Goal: Complete application form: Complete application form

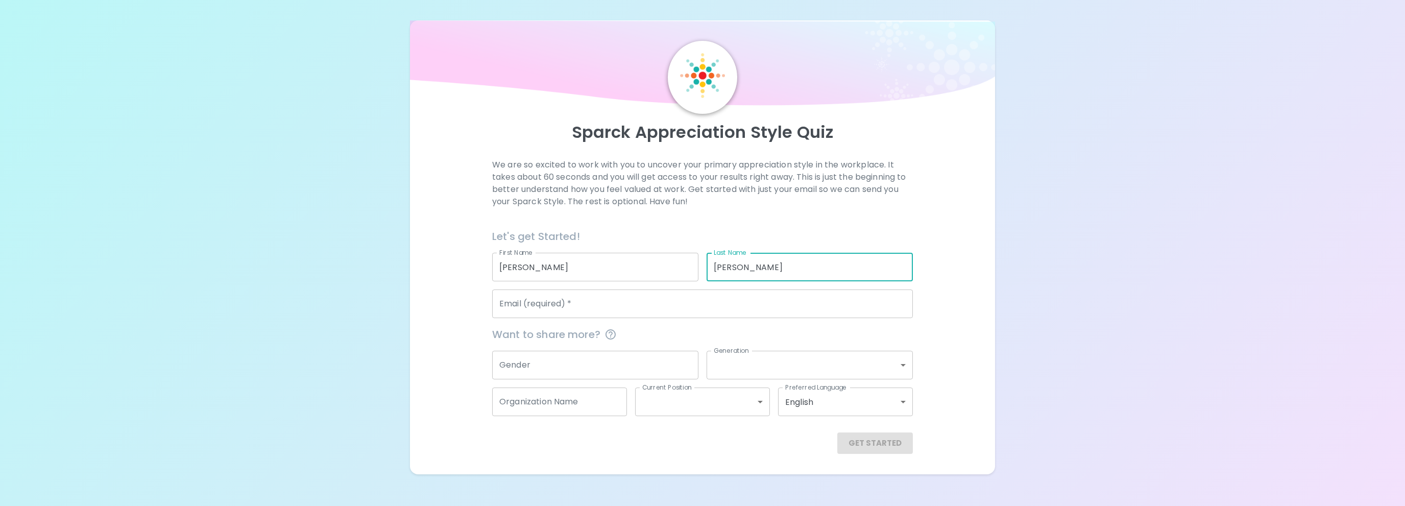
type input "[PERSON_NAME]"
click at [568, 306] on input "Email (required)   *" at bounding box center [702, 304] width 421 height 29
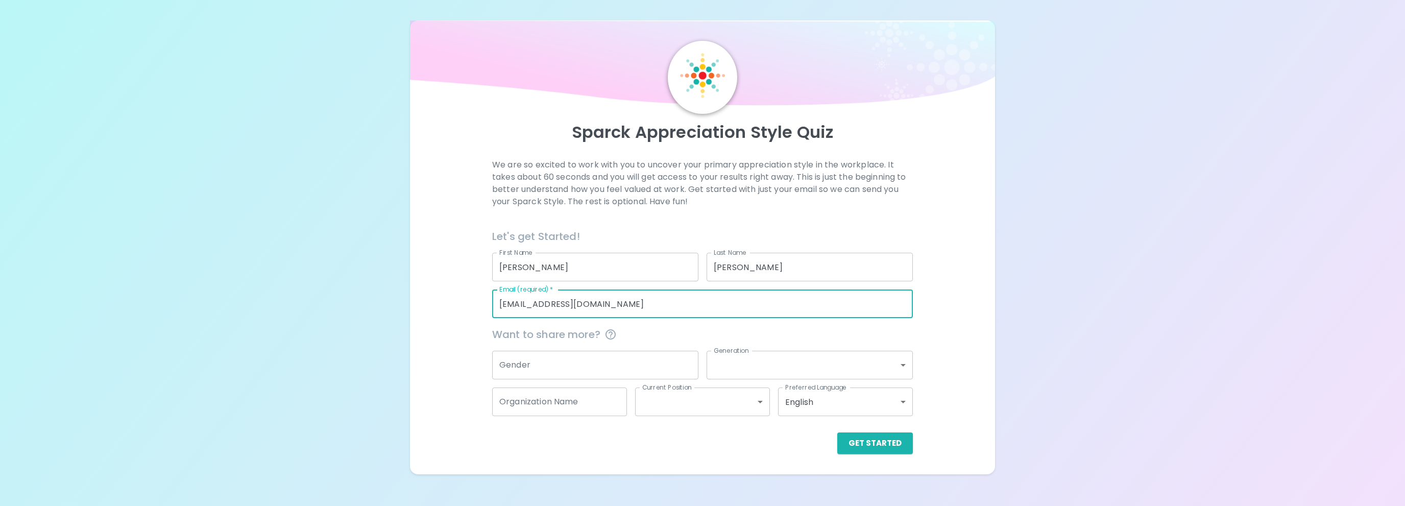
type input "[EMAIL_ADDRESS][DOMAIN_NAME]"
click at [560, 359] on input "Gender" at bounding box center [595, 365] width 206 height 29
type input "[DEMOGRAPHIC_DATA]"
drag, startPoint x: 925, startPoint y: 373, endPoint x: 890, endPoint y: 372, distance: 35.8
click at [921, 374] on div "We are so excited to work with you to uncover your primary appreciation style i…" at bounding box center [702, 306] width 561 height 295
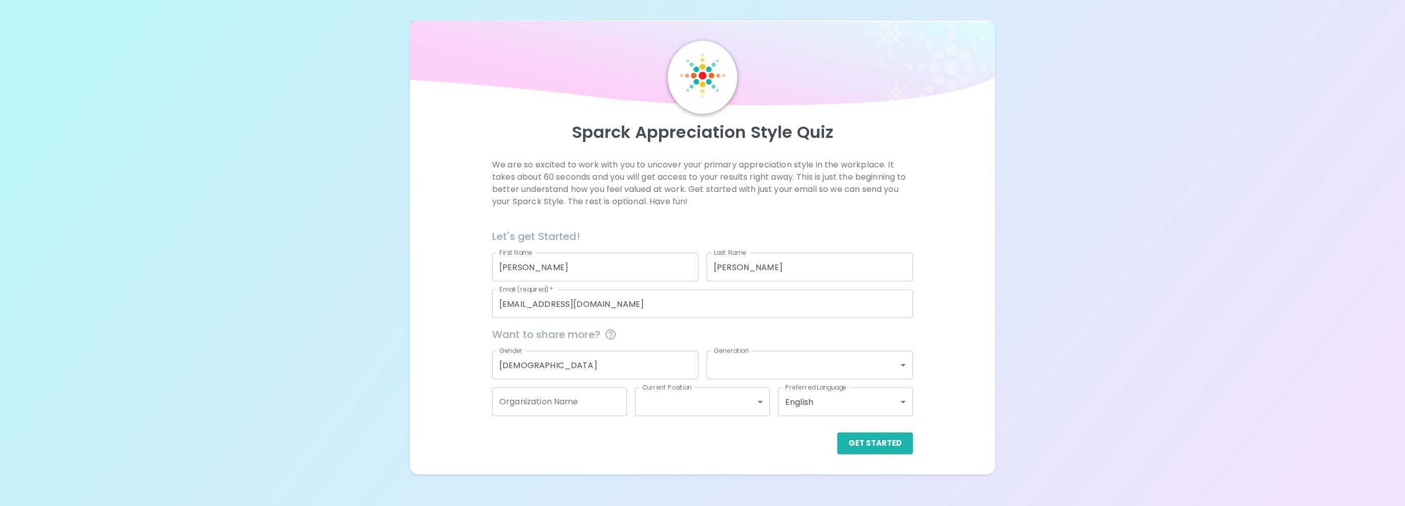
click at [890, 372] on body "Sparck Appreciation Style Quiz We are so excited to work with you to uncover yo…" at bounding box center [702, 253] width 1405 height 506
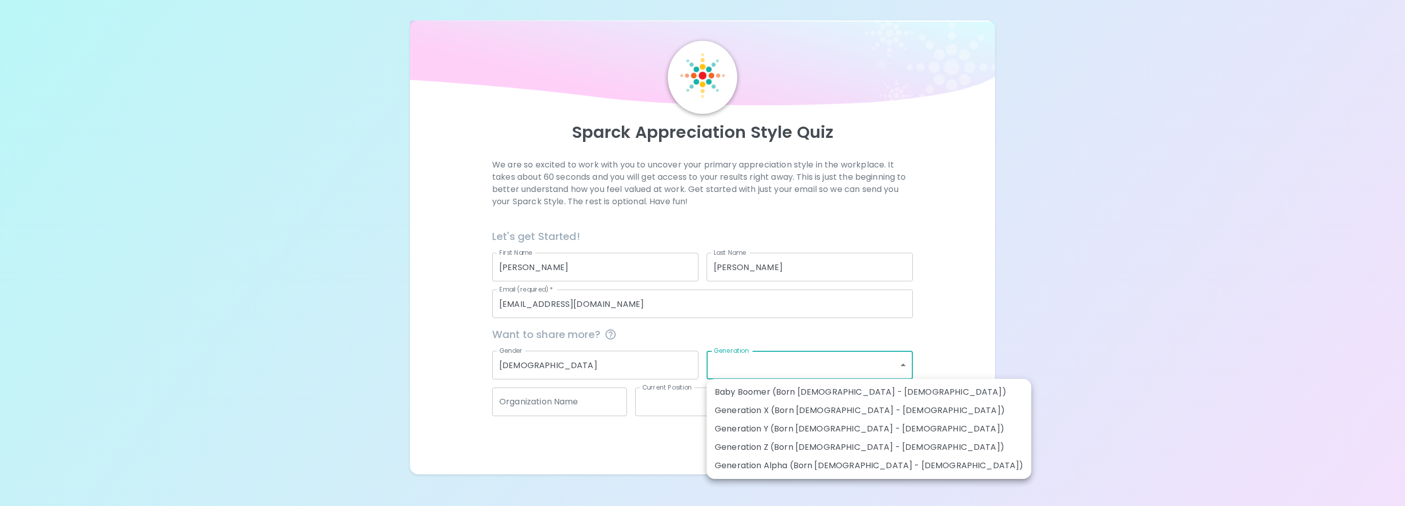
click at [758, 436] on li "Generation Y (Born [DEMOGRAPHIC_DATA] - [DEMOGRAPHIC_DATA])" at bounding box center [869, 429] width 325 height 18
type input "generation_y"
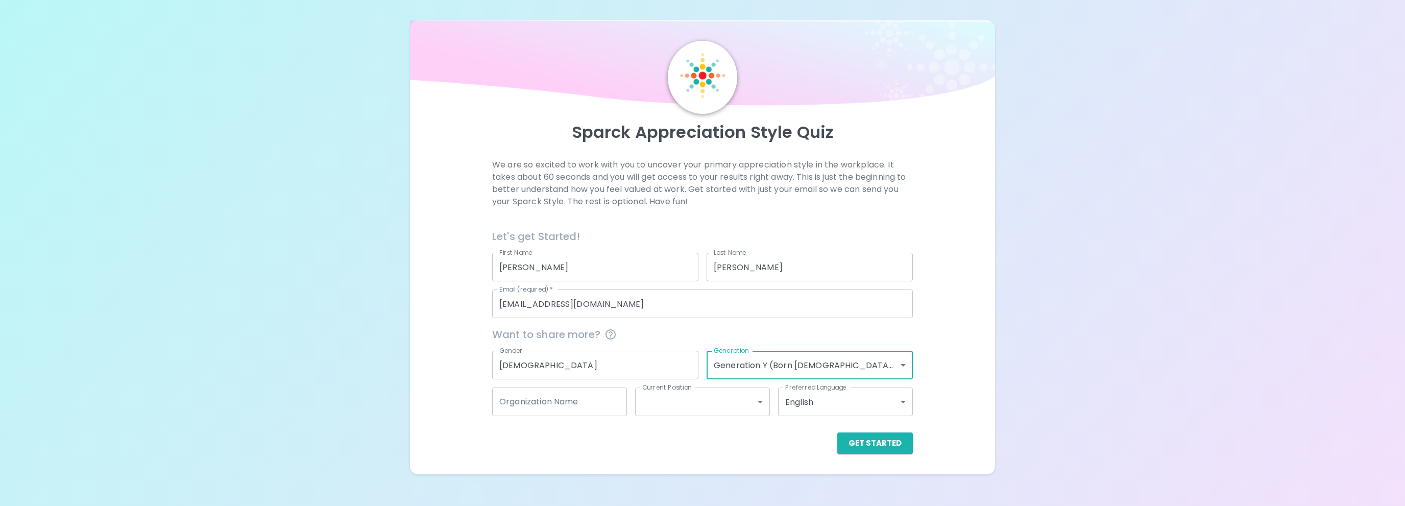
click at [830, 363] on body "Sparck Appreciation Style Quiz We are so excited to work with you to uncover yo…" at bounding box center [702, 253] width 1405 height 506
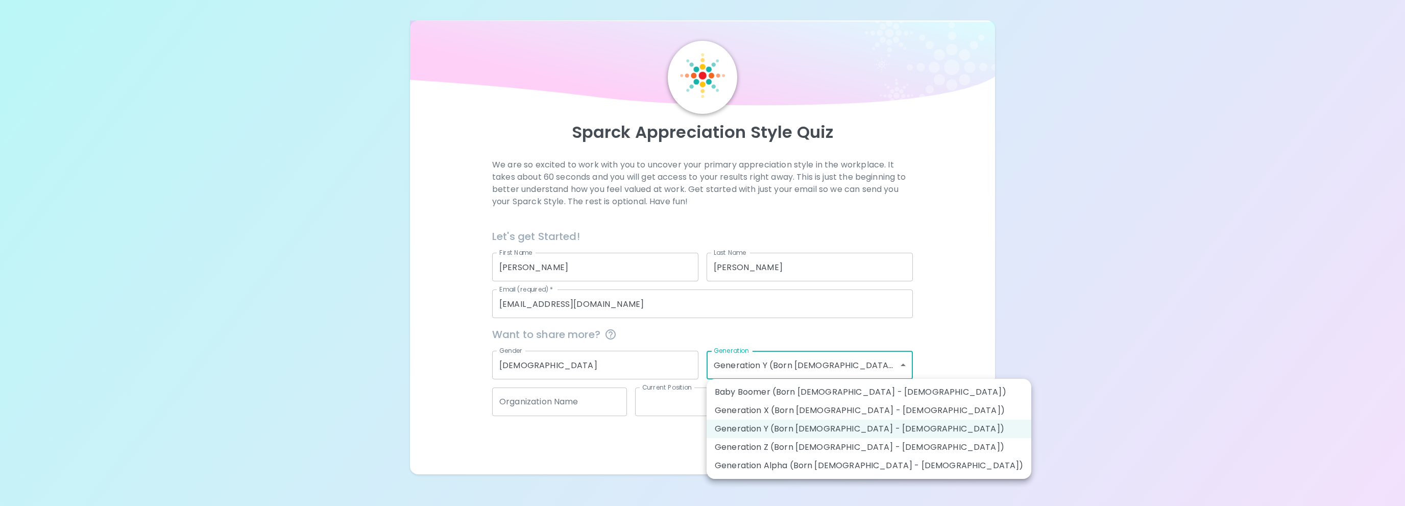
click at [948, 336] on div at bounding box center [702, 253] width 1405 height 506
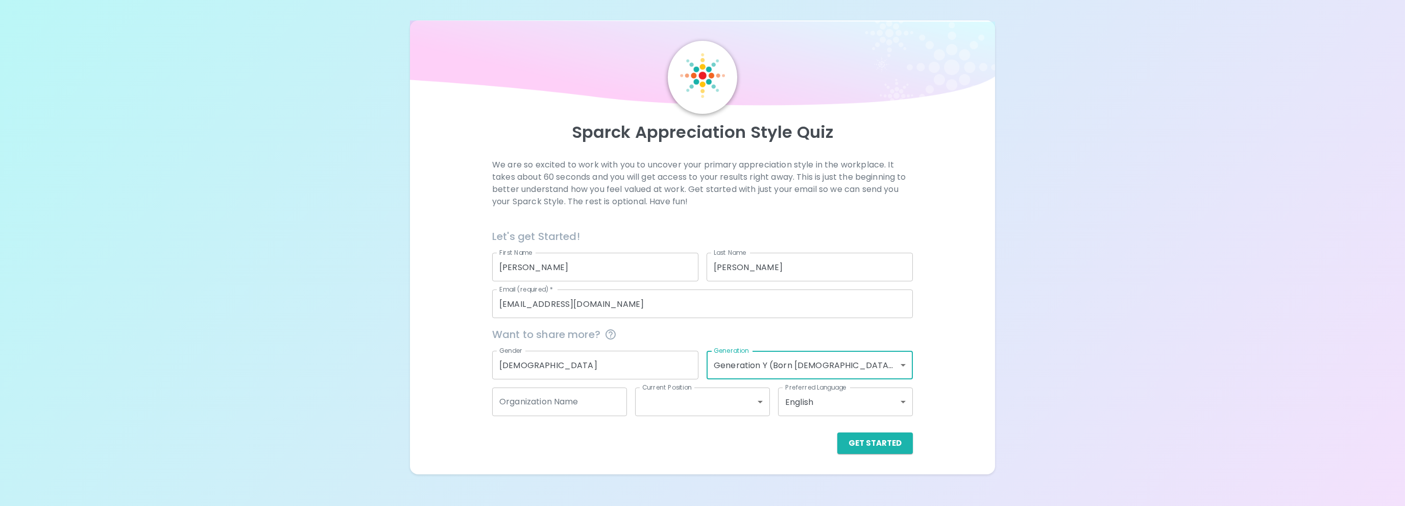
click at [528, 408] on input "Organization Name" at bounding box center [559, 402] width 135 height 29
click at [682, 405] on body "Sparck Appreciation Style Quiz We are so excited to work with you to uncover yo…" at bounding box center [702, 253] width 1405 height 506
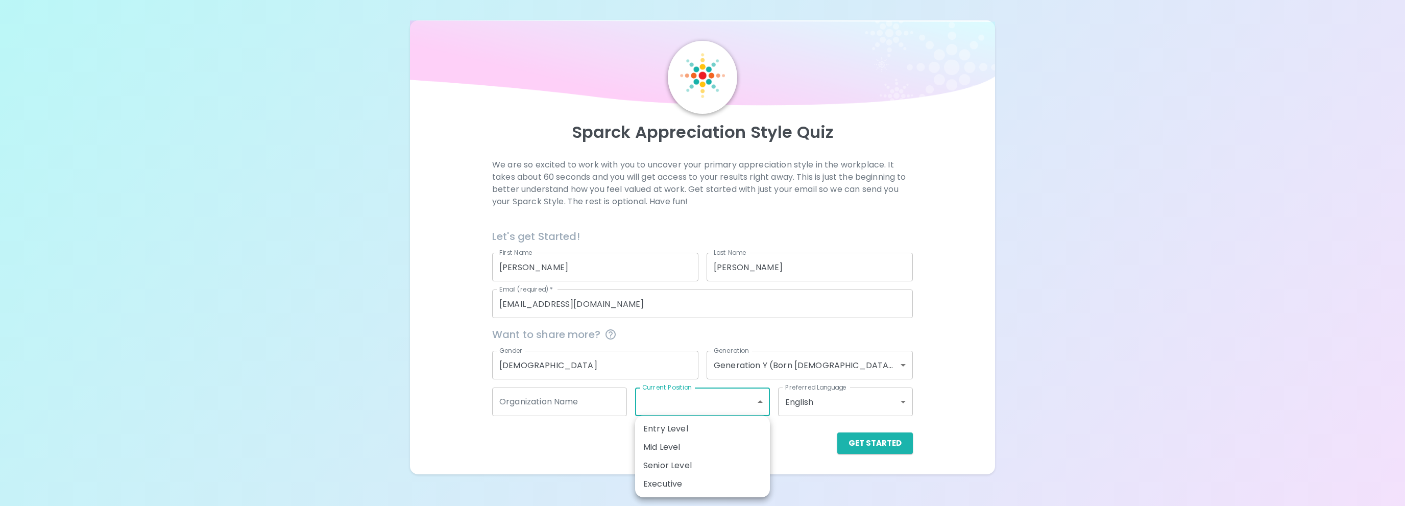
click at [793, 438] on div at bounding box center [702, 253] width 1405 height 506
click at [868, 447] on button "Get Started" at bounding box center [875, 443] width 76 height 21
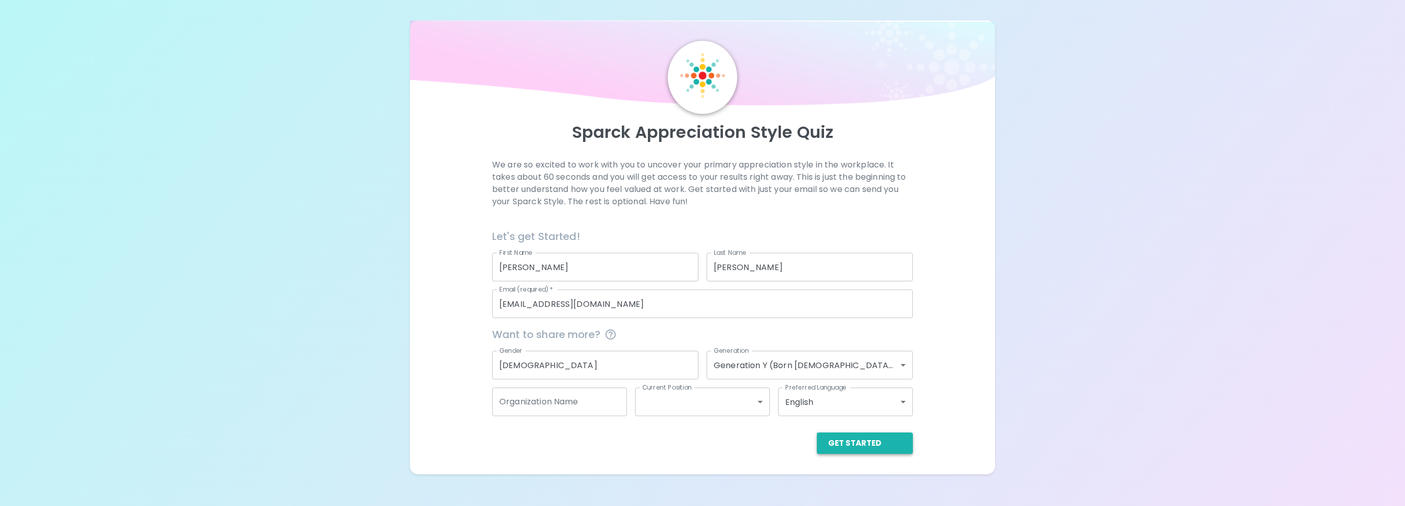
click at [872, 450] on button "Get Started" at bounding box center [865, 443] width 96 height 21
click at [841, 443] on button "Get Started" at bounding box center [865, 443] width 96 height 21
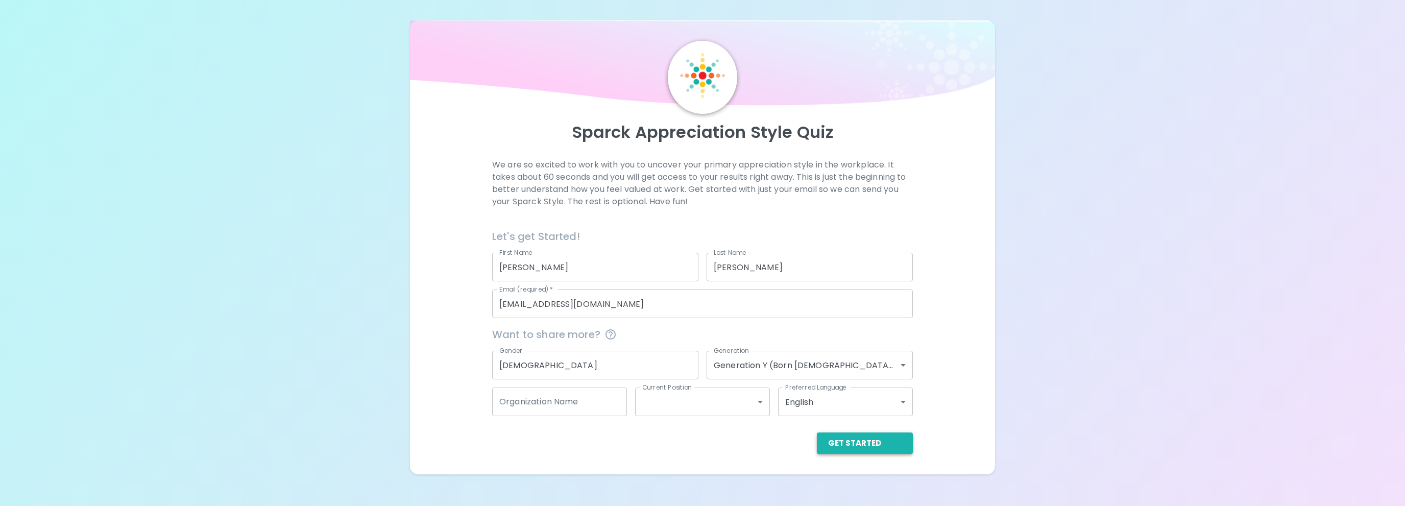
click at [841, 443] on button "Get Started" at bounding box center [865, 443] width 96 height 21
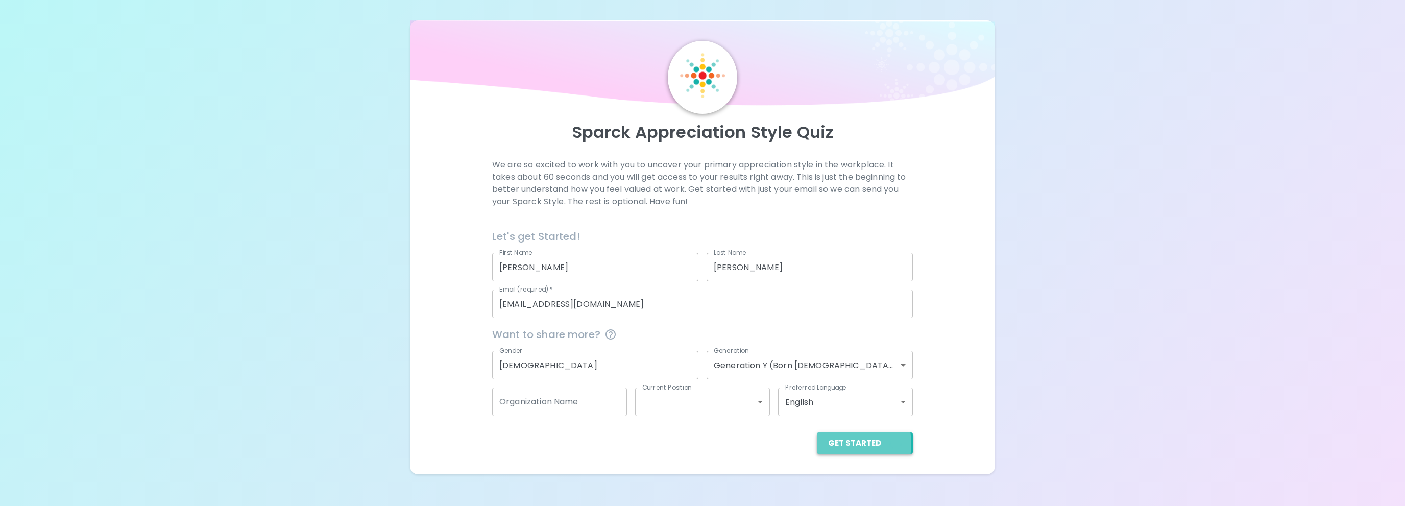
click at [841, 443] on button "Get Started" at bounding box center [865, 443] width 96 height 21
click at [544, 400] on div "Organization Name Organization Name" at bounding box center [559, 402] width 135 height 29
click at [671, 405] on body "Sparck Appreciation Style Quiz We are so excited to work with you to uncover yo…" at bounding box center [702, 253] width 1405 height 506
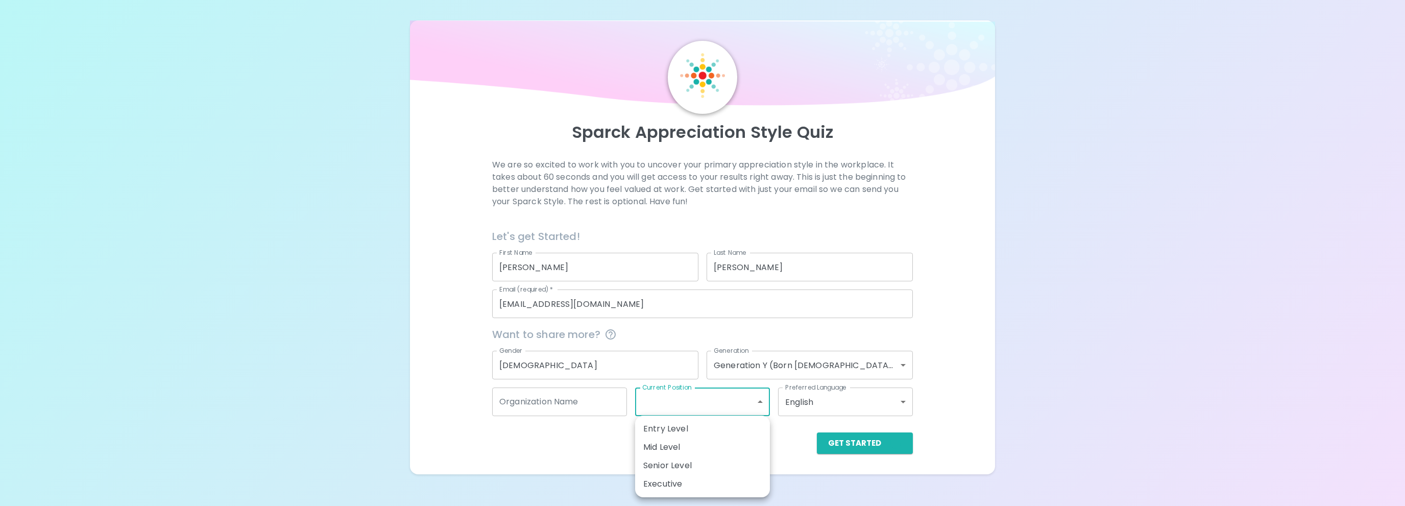
click at [671, 453] on li "Mid Level" at bounding box center [702, 447] width 135 height 18
type input "mid_level"
click at [567, 404] on div "Organization Name Organization Name" at bounding box center [559, 402] width 135 height 29
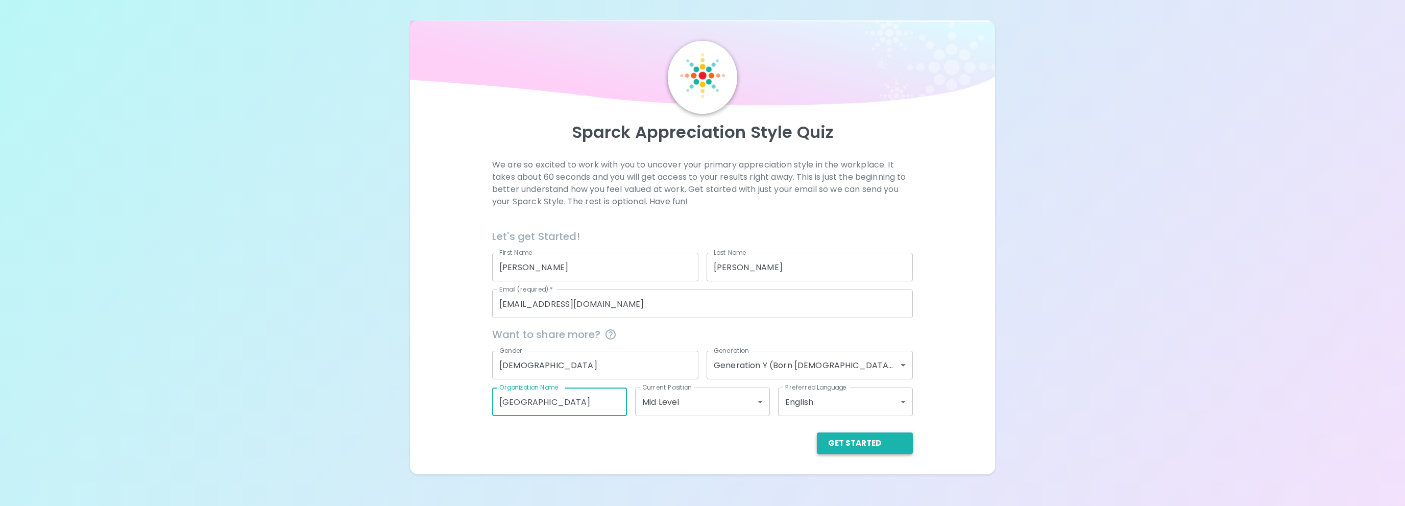
type input "North Grand High School"
click at [897, 450] on button "Get Started" at bounding box center [865, 443] width 96 height 21
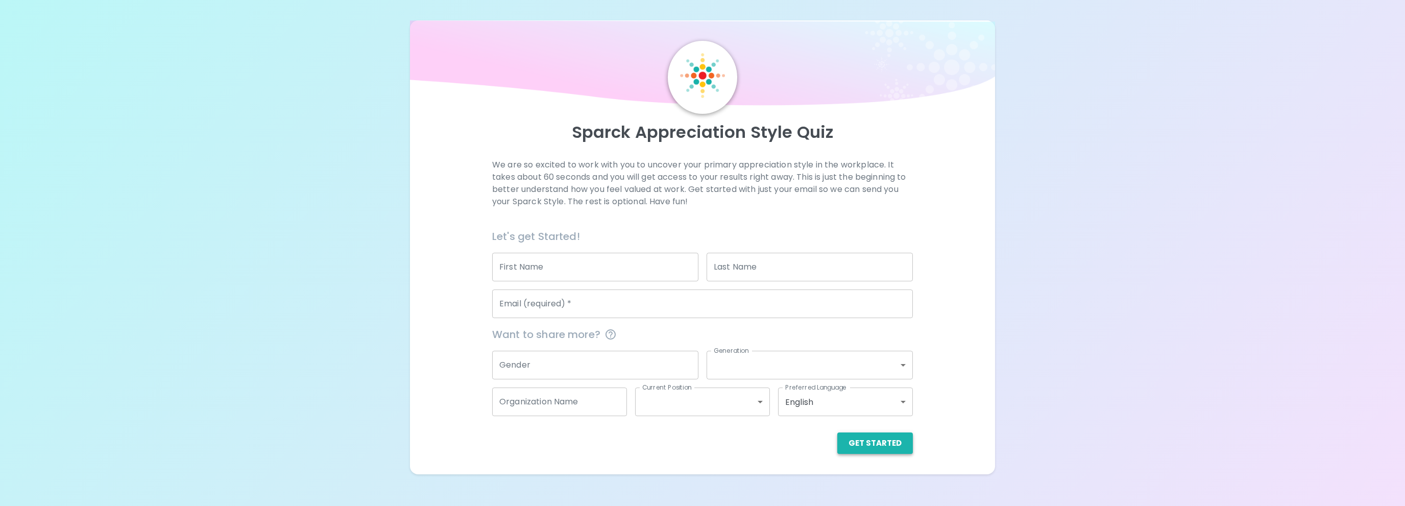
click at [890, 444] on button "Get Started" at bounding box center [875, 443] width 76 height 21
click at [584, 312] on input "Email (required)   *" at bounding box center [702, 304] width 421 height 29
click at [554, 256] on input "First Name" at bounding box center [595, 267] width 206 height 29
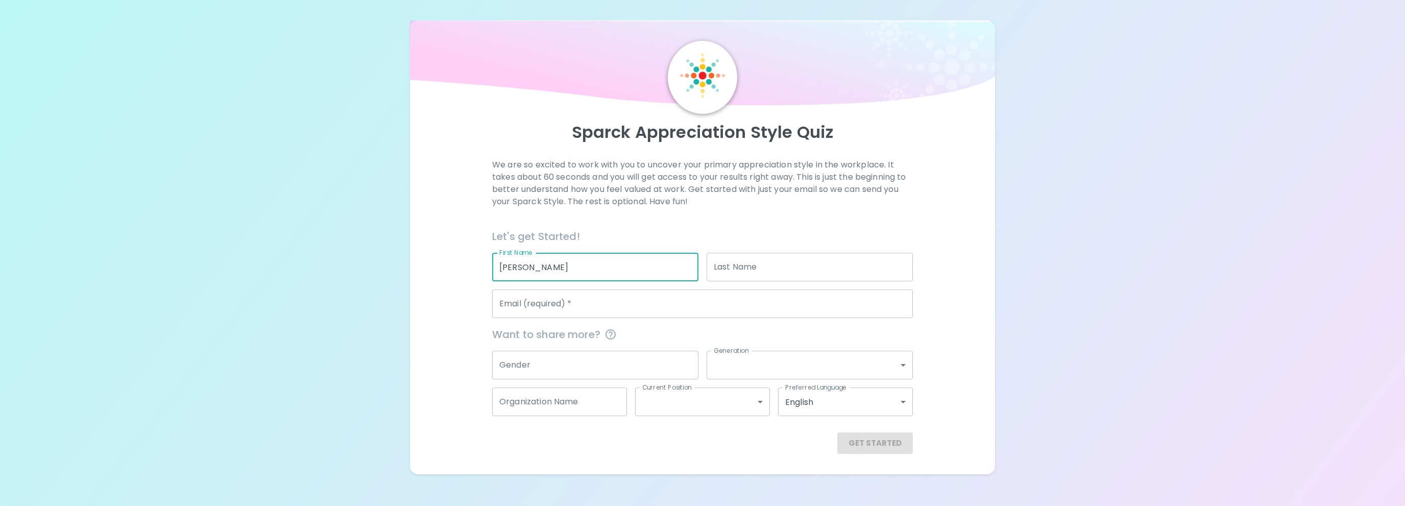
type input "[PERSON_NAME]"
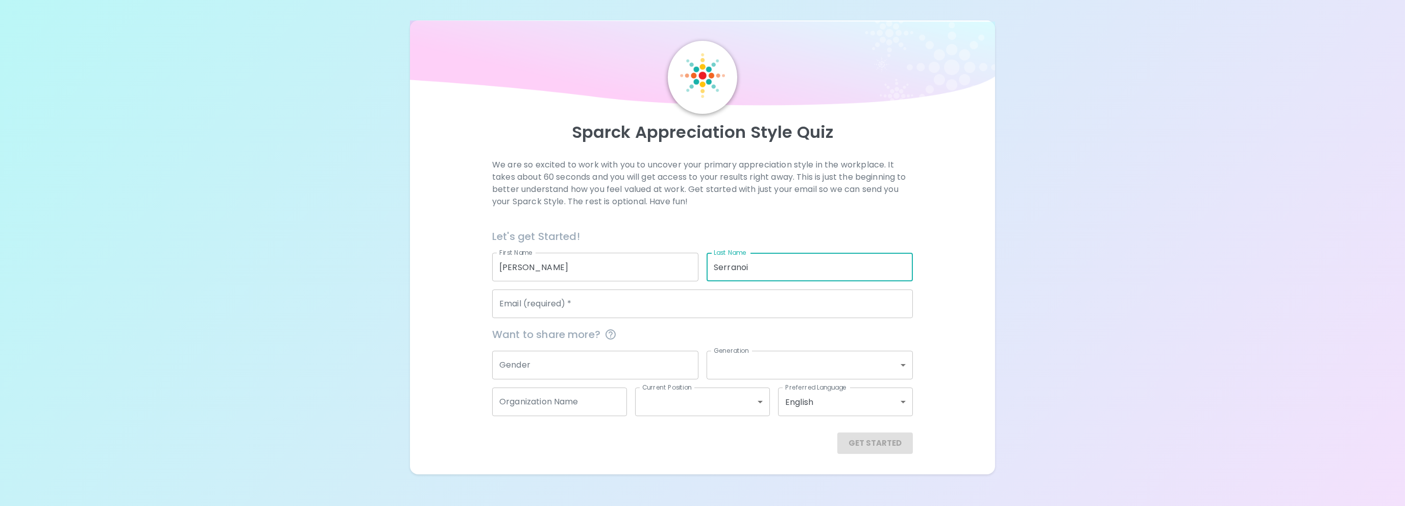
click at [817, 270] on input "Serranoi" at bounding box center [810, 267] width 206 height 29
type input "[PERSON_NAME]"
click at [784, 293] on input "Email (required)   *" at bounding box center [702, 304] width 421 height 29
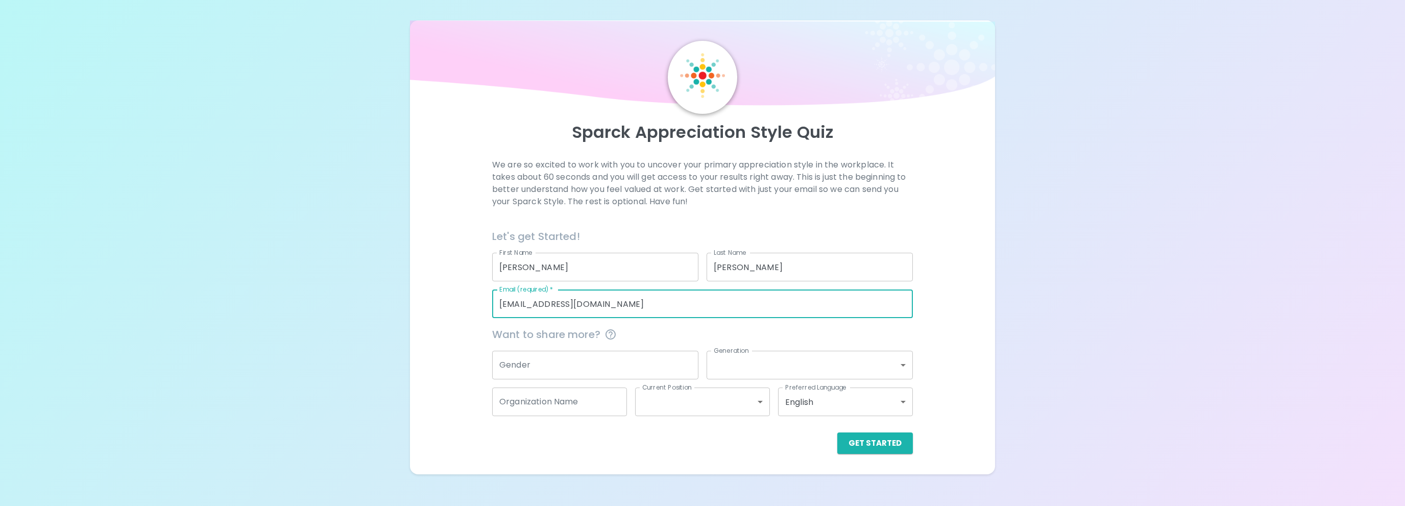
type input "[EMAIL_ADDRESS][DOMAIN_NAME]"
click at [600, 351] on input "Gender" at bounding box center [595, 365] width 206 height 29
type input "[DEMOGRAPHIC_DATA]"
click at [875, 359] on body "Sparck Appreciation Style Quiz We are so excited to work with you to uncover yo…" at bounding box center [702, 253] width 1405 height 506
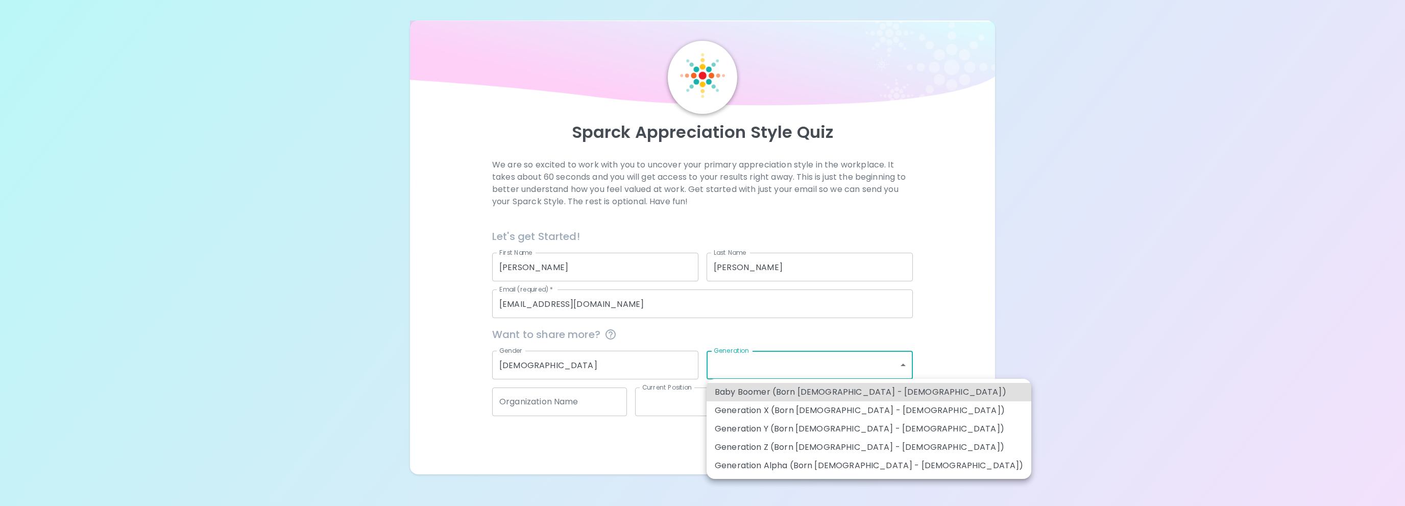
click at [796, 428] on li "Generation Y (Born [DEMOGRAPHIC_DATA] - [DEMOGRAPHIC_DATA])" at bounding box center [869, 429] width 325 height 18
type input "generation_y"
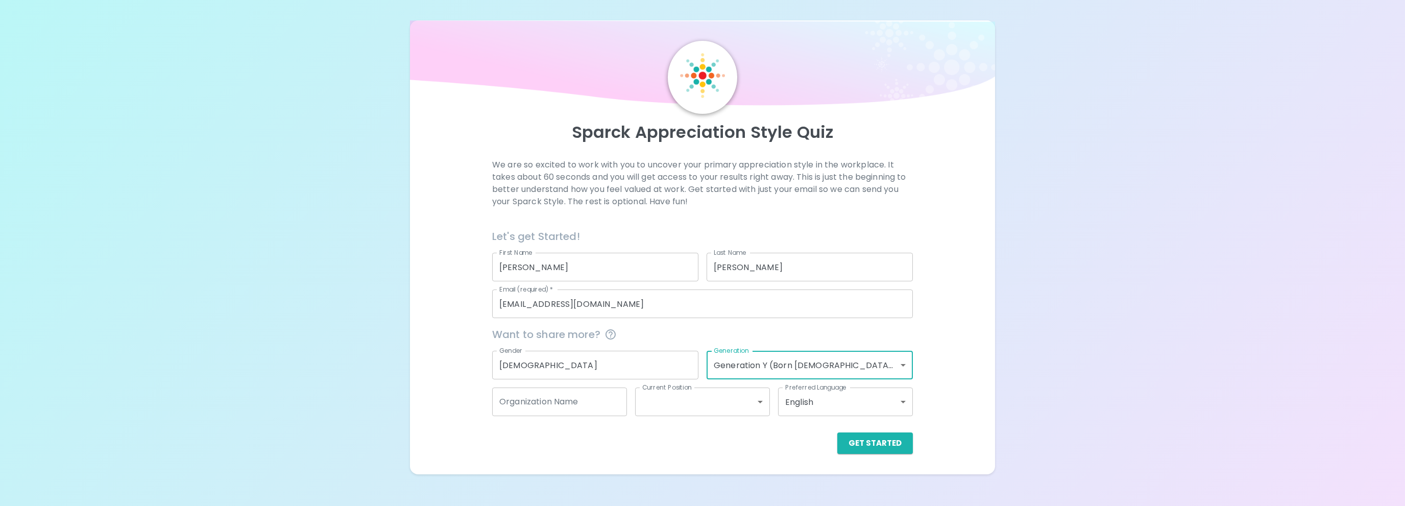
click at [567, 404] on input "Organization Name" at bounding box center [559, 402] width 135 height 29
type input "North Grand"
click at [762, 406] on body "Sparck Appreciation Style Quiz We are so excited to work with you to uncover yo…" at bounding box center [702, 253] width 1405 height 506
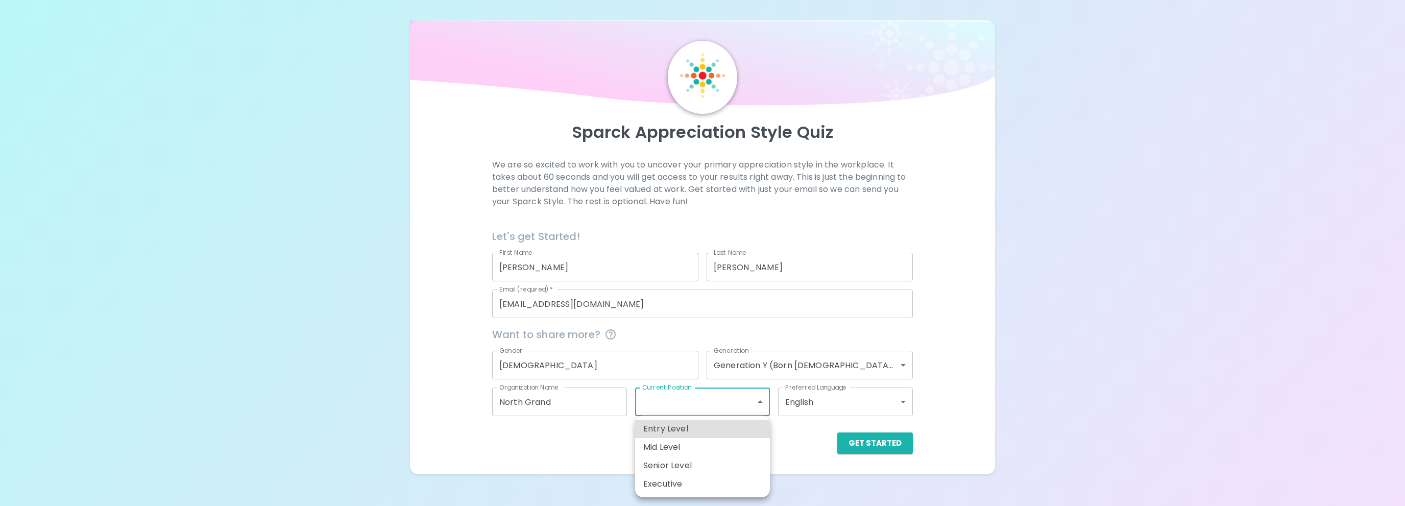
click at [735, 428] on li "Entry Level" at bounding box center [702, 429] width 135 height 18
type input "entry_level"
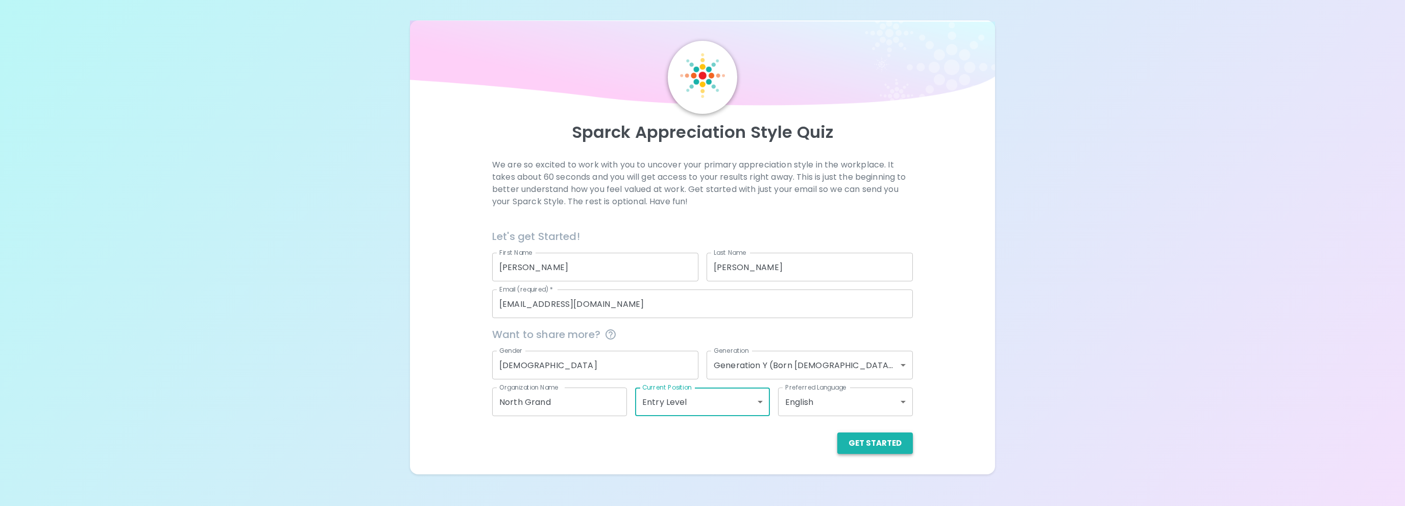
click at [896, 439] on button "Get Started" at bounding box center [875, 443] width 76 height 21
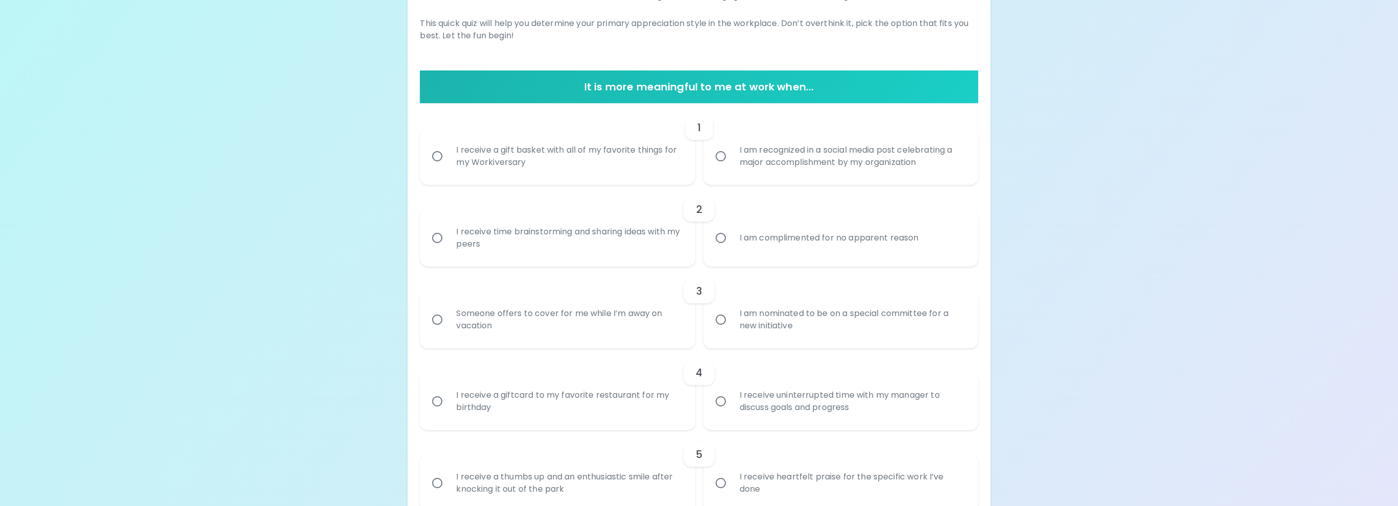
scroll to position [185, 0]
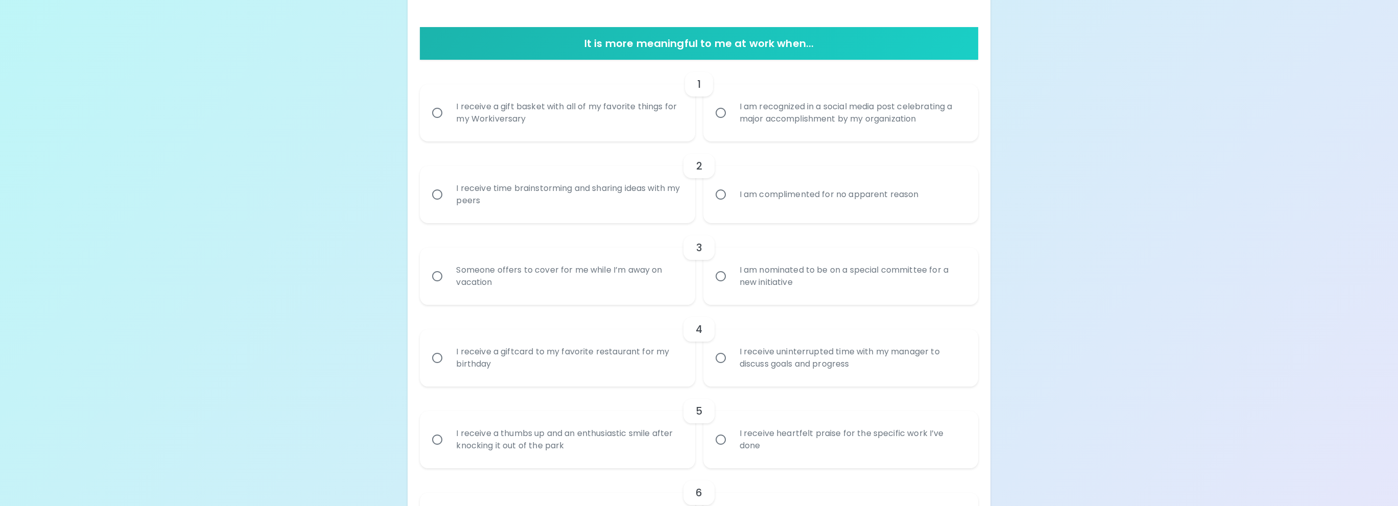
click at [733, 128] on div "I am recognized in a social media post celebrating a major accomplishment by my…" at bounding box center [851, 112] width 241 height 49
click at [731, 124] on input "I am recognized in a social media post celebrating a major accomplishment by my…" at bounding box center [720, 112] width 21 height 21
radio input "true"
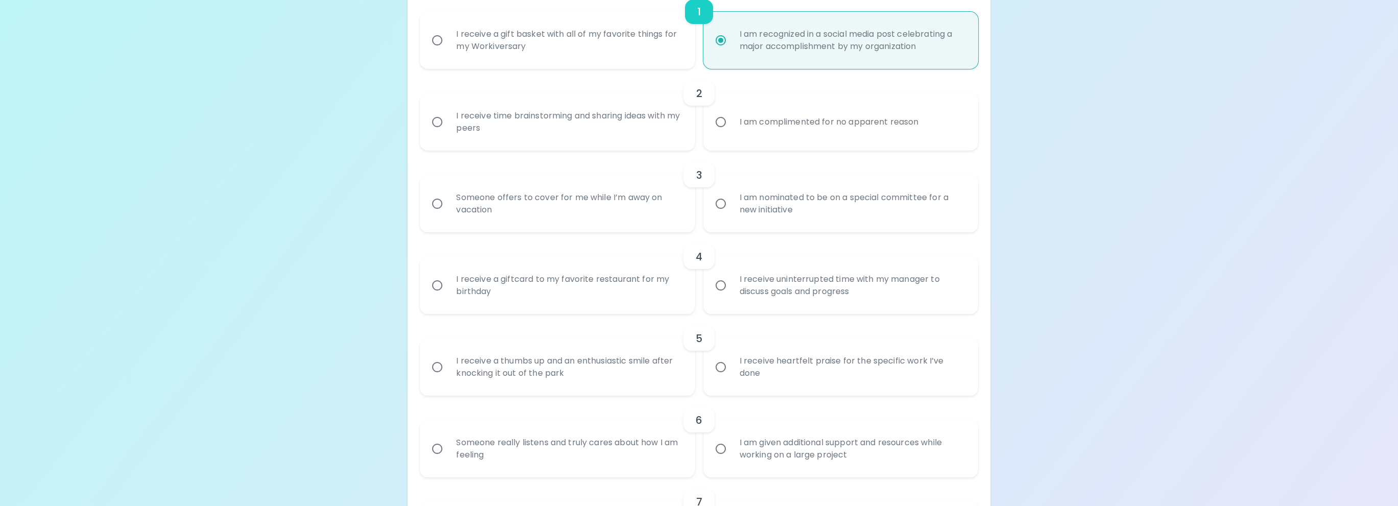
scroll to position [267, 0]
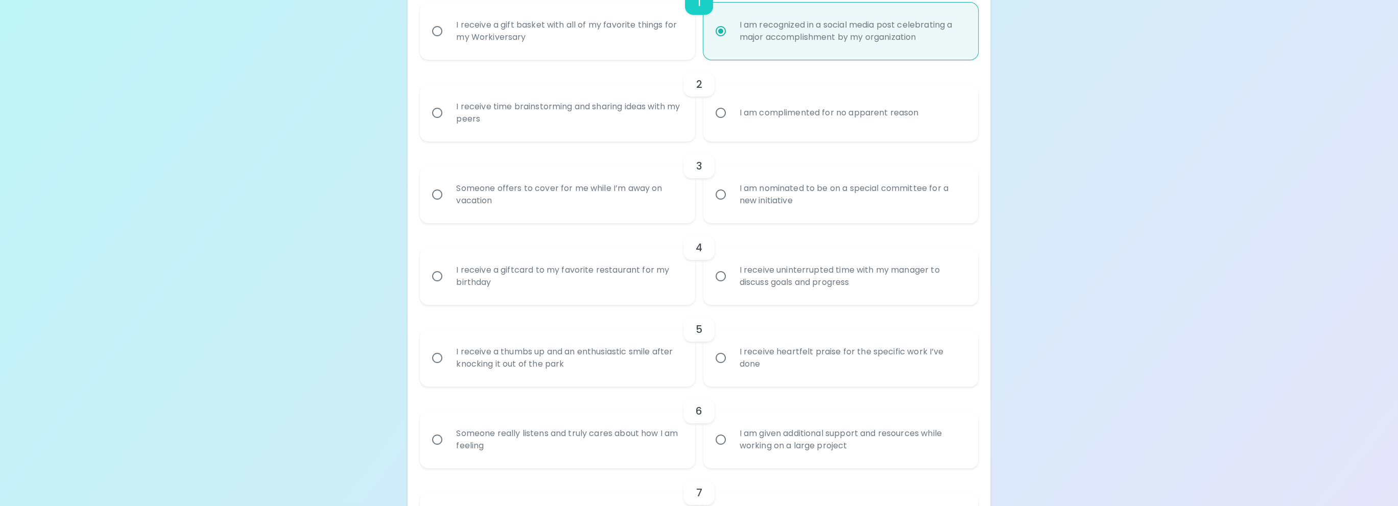
click at [520, 36] on div "I receive a gift basket with all of my favorite things for my Workiversary" at bounding box center [568, 31] width 241 height 49
click at [448, 36] on input "I receive a gift basket with all of my favorite things for my Workiversary" at bounding box center [436, 30] width 21 height 21
radio input "true"
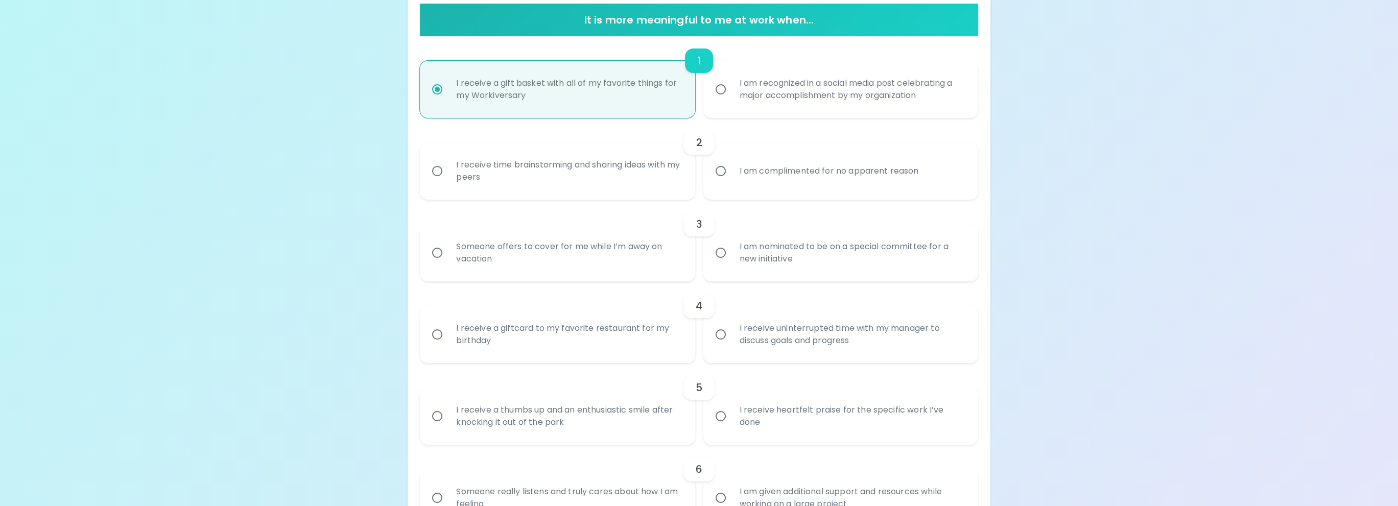
scroll to position [212, 0]
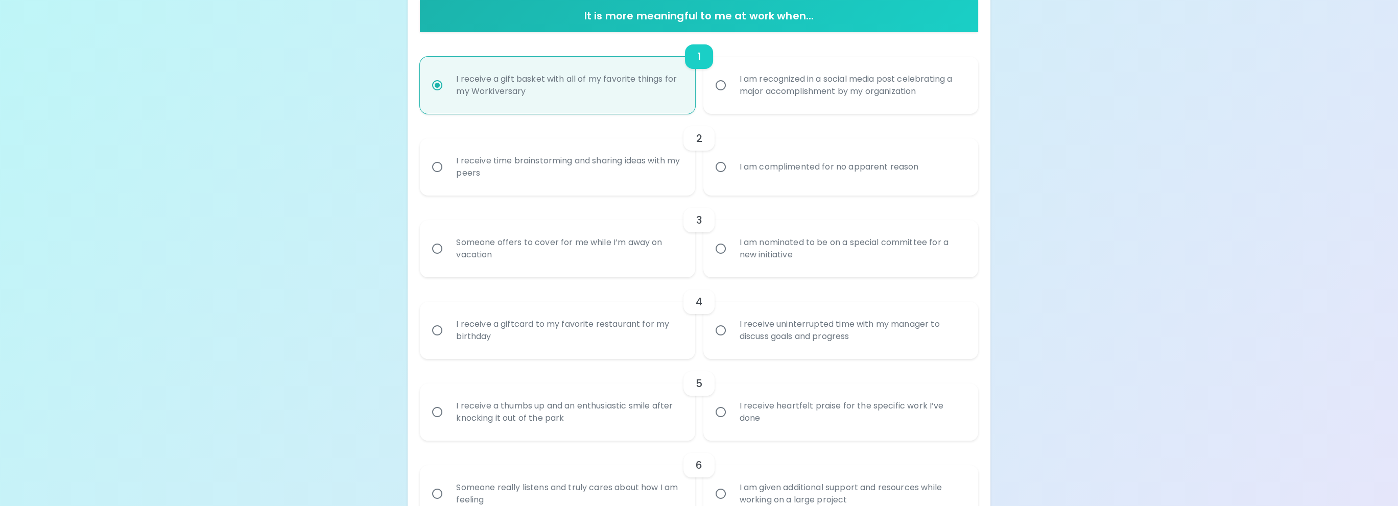
click at [735, 173] on div "I am complimented for no apparent reason" at bounding box center [829, 167] width 196 height 37
click at [731, 173] on input "I am complimented for no apparent reason" at bounding box center [720, 166] width 21 height 21
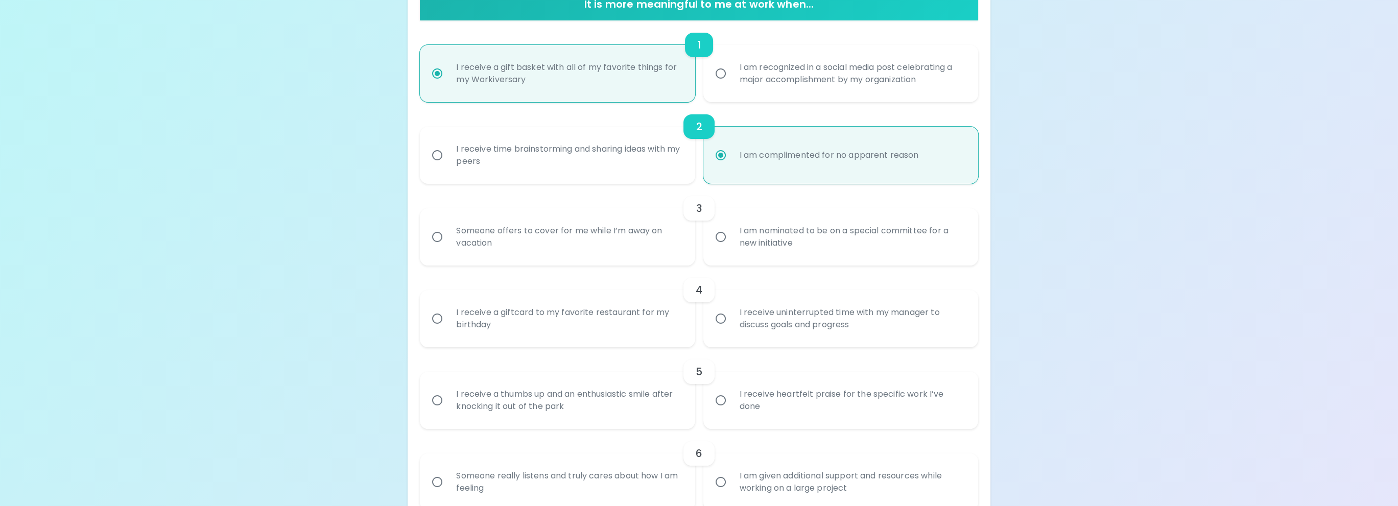
scroll to position [217, 0]
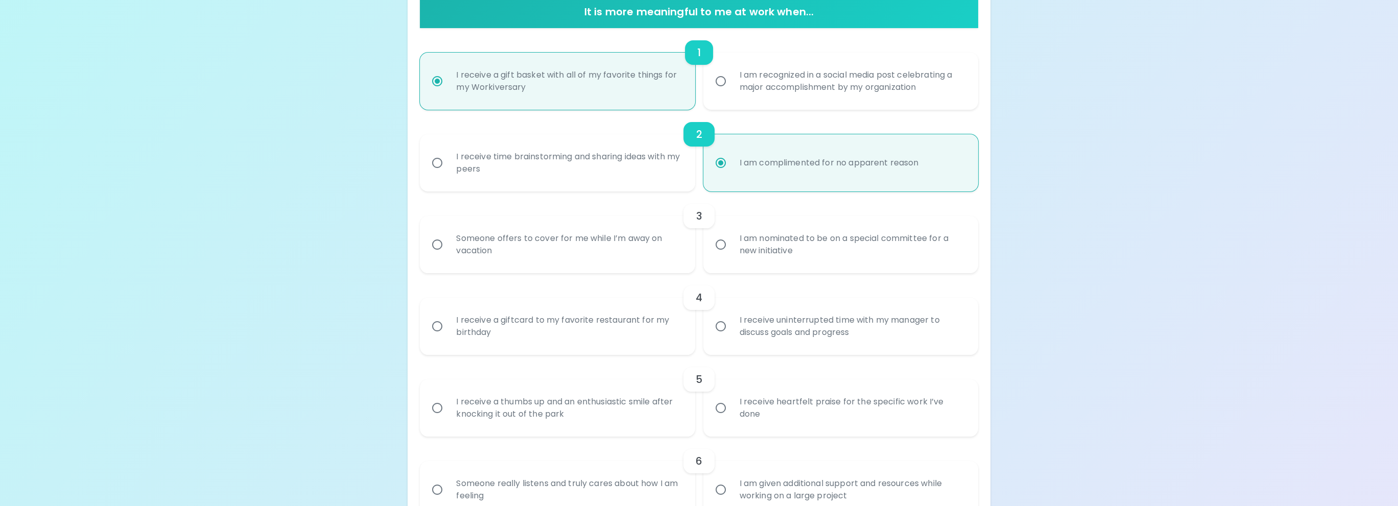
radio input "true"
click at [865, 255] on div "I am nominated to be on a special committee for a new initiative" at bounding box center [851, 244] width 241 height 49
click at [731, 255] on input "I am nominated to be on a special committee for a new initiative" at bounding box center [720, 244] width 21 height 21
radio input "false"
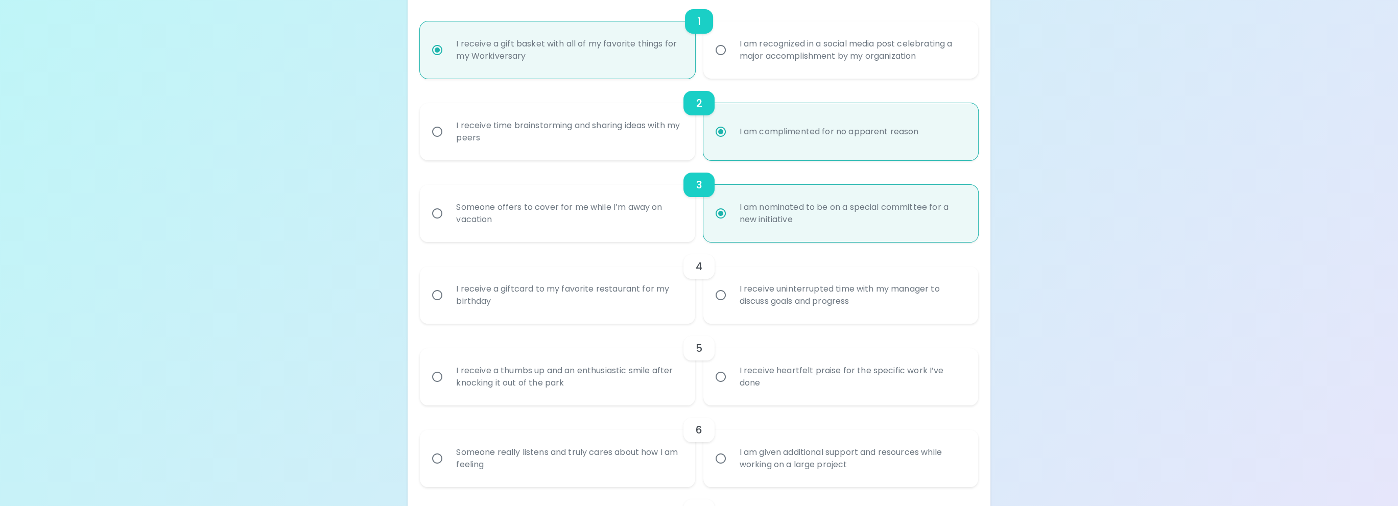
scroll to position [298, 0]
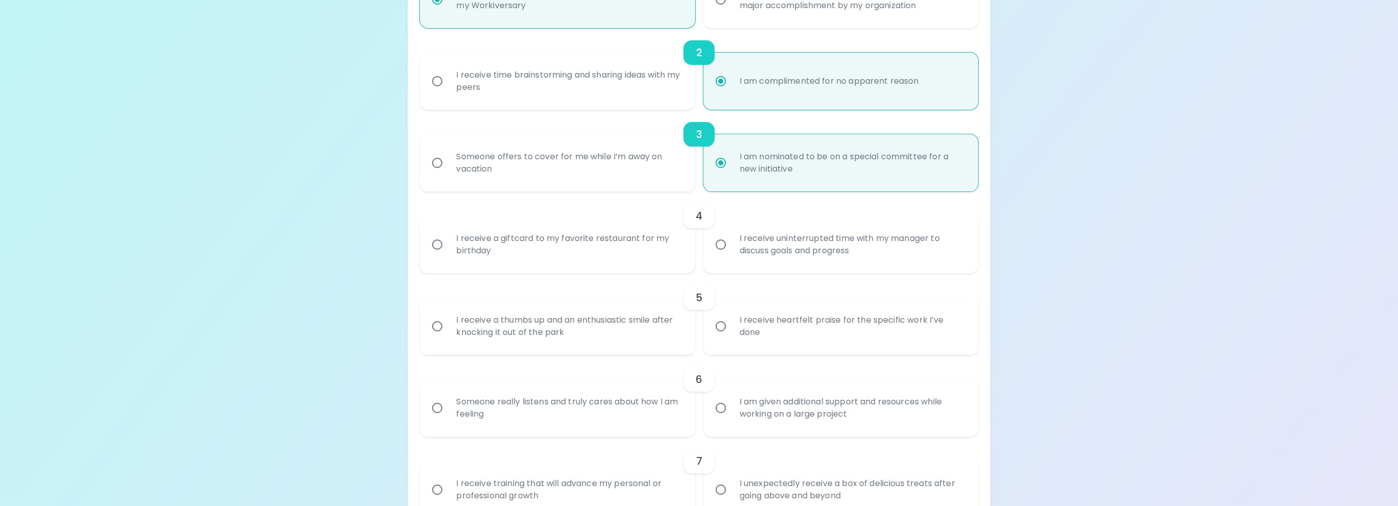
radio input "true"
click at [634, 161] on div "Someone offers to cover for me while I’m away on vacation" at bounding box center [568, 162] width 241 height 49
click at [448, 161] on input "Someone offers to cover for me while I’m away on vacation" at bounding box center [436, 162] width 21 height 21
radio input "false"
radio input "true"
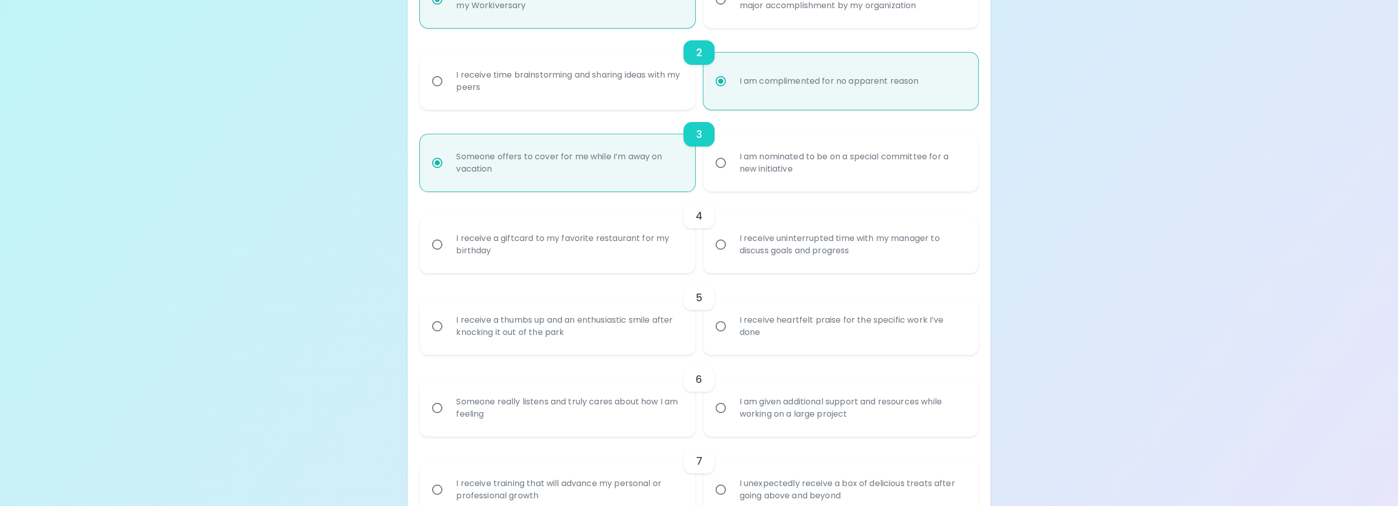
radio input "true"
click at [809, 167] on div "I am nominated to be on a special committee for a new initiative" at bounding box center [851, 162] width 241 height 49
click at [731, 167] on input "I am nominated to be on a special committee for a new initiative" at bounding box center [720, 162] width 21 height 21
radio input "false"
radio input "true"
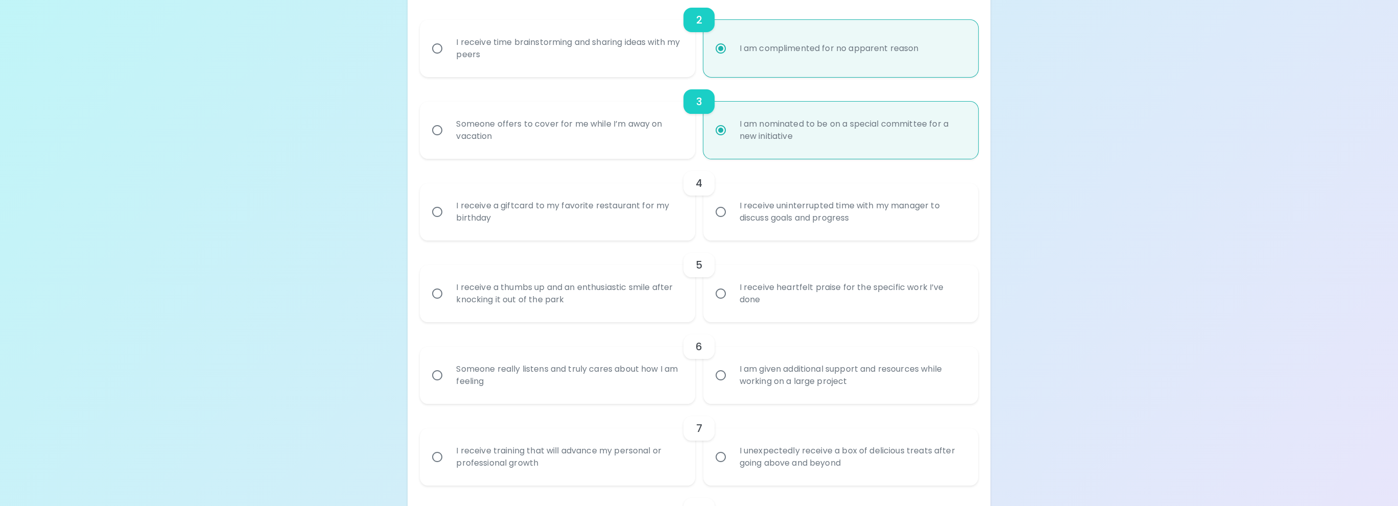
scroll to position [399, 0]
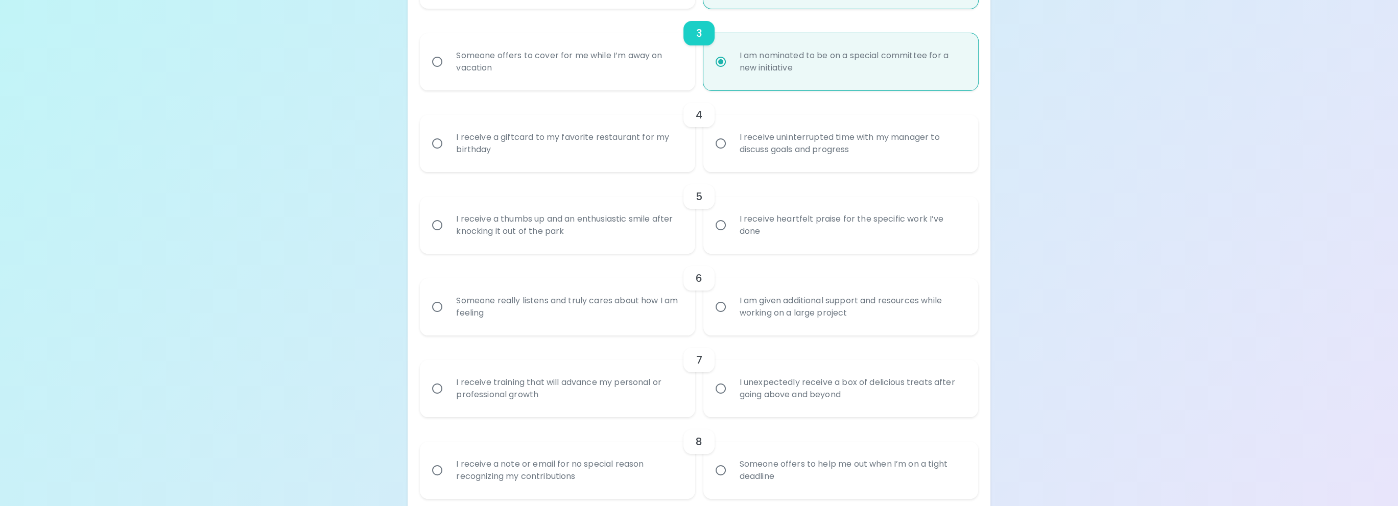
radio input "true"
click at [573, 160] on div "I receive a giftcard to my favorite restaurant for my birthday" at bounding box center [568, 143] width 241 height 49
click at [448, 154] on input "I receive a giftcard to my favorite restaurant for my birthday" at bounding box center [436, 143] width 21 height 21
radio input "false"
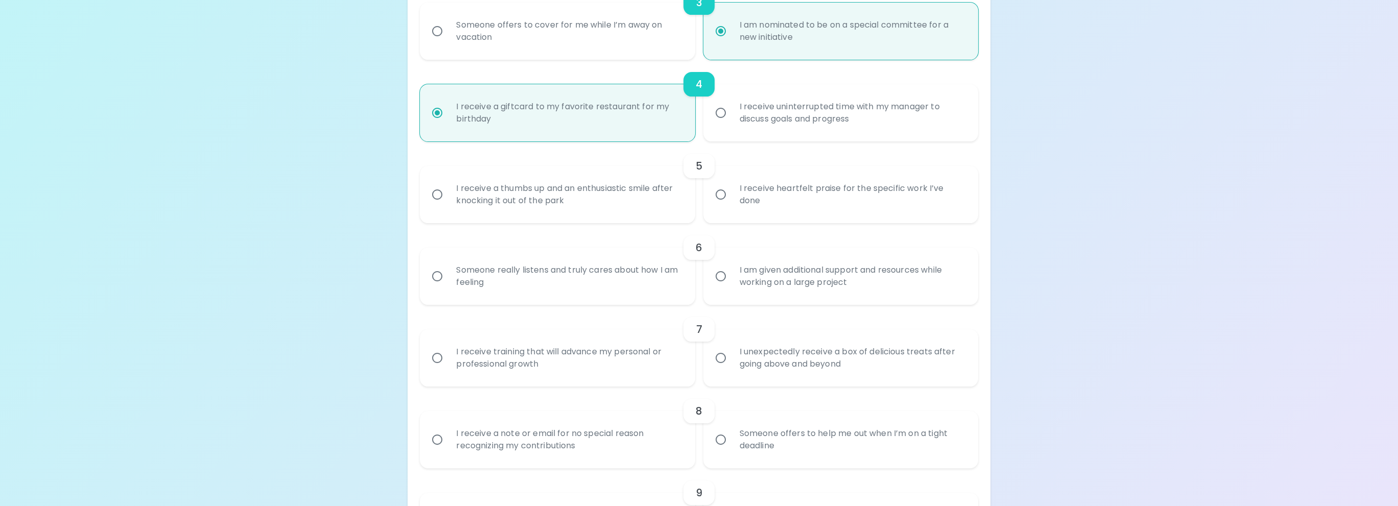
scroll to position [481, 0]
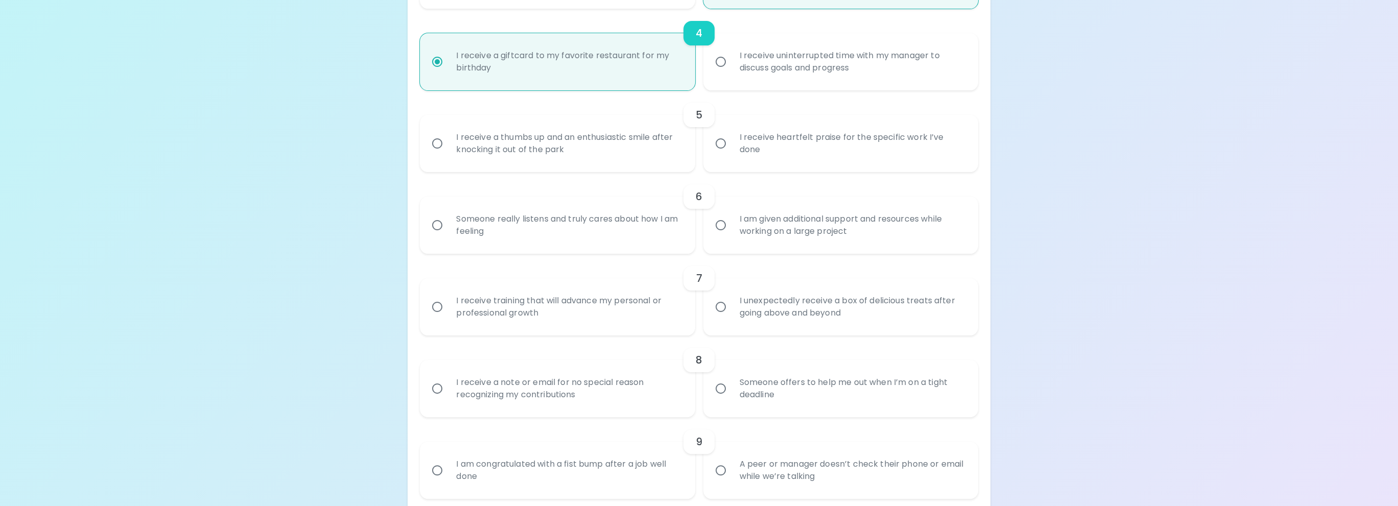
radio input "true"
click at [807, 150] on div "I receive heartfelt praise for the specific work I’ve done" at bounding box center [851, 143] width 241 height 49
click at [731, 150] on input "I receive heartfelt praise for the specific work I’ve done" at bounding box center [720, 143] width 21 height 21
radio input "false"
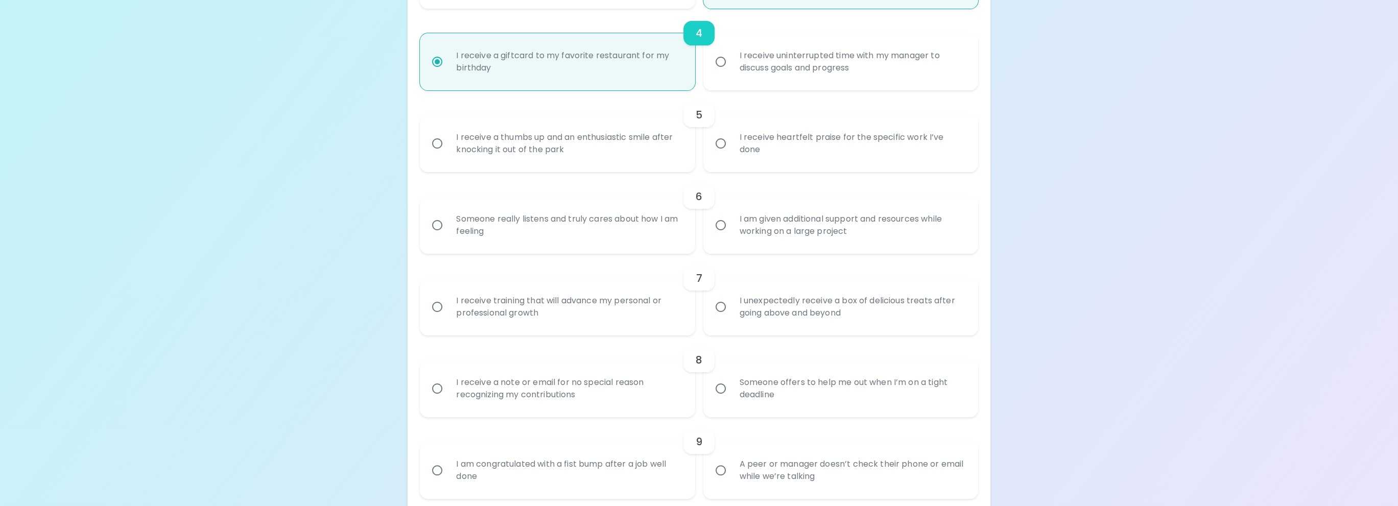
radio input "false"
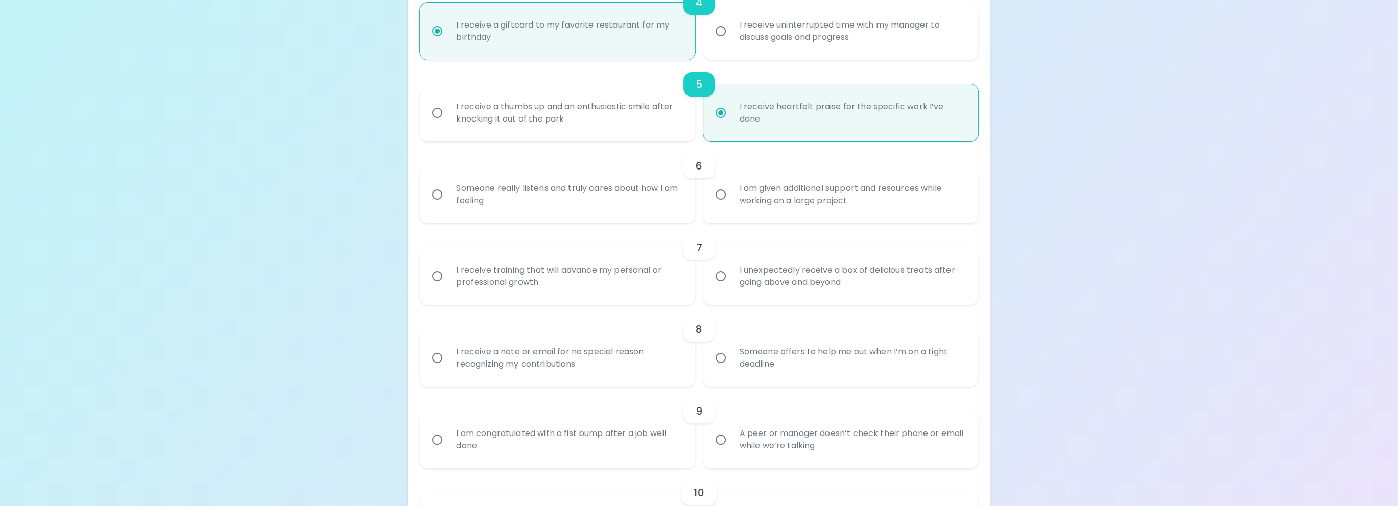
scroll to position [563, 0]
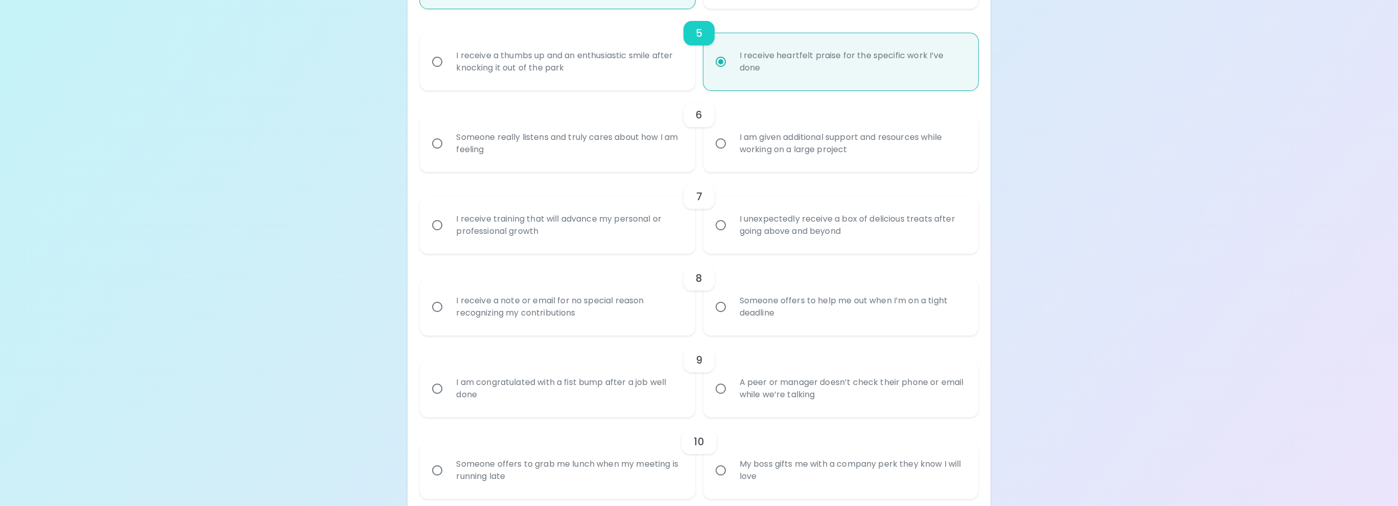
radio input "true"
click at [548, 146] on div "Someone really listens and truly cares about how I am feeling" at bounding box center [568, 143] width 241 height 49
click at [448, 146] on input "Someone really listens and truly cares about how I am feeling" at bounding box center [436, 143] width 21 height 21
radio input "false"
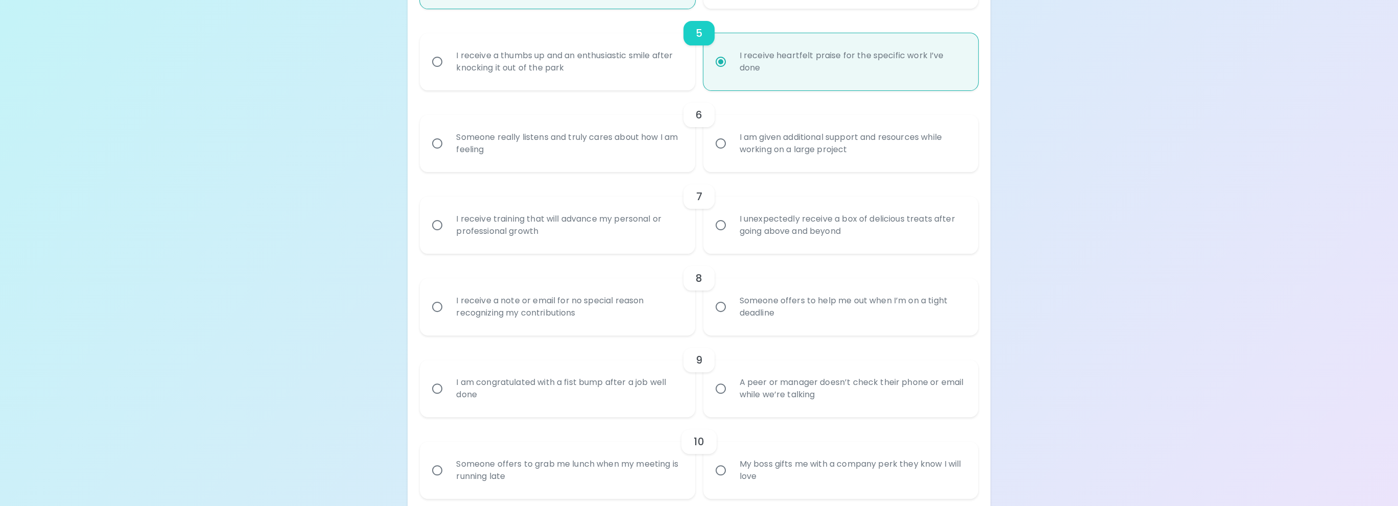
radio input "false"
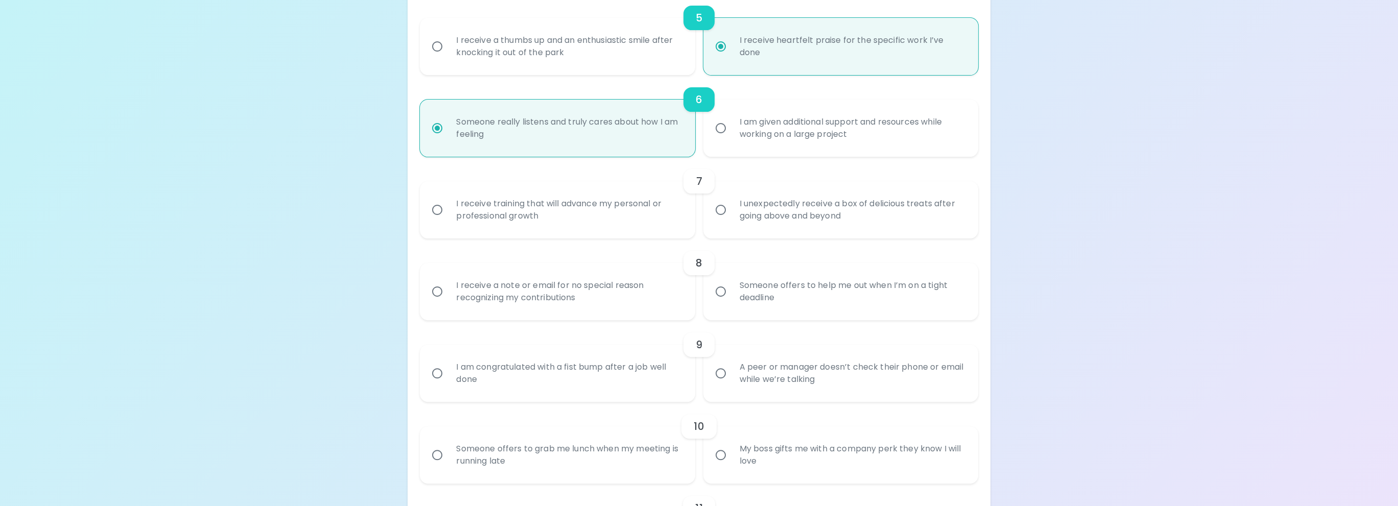
scroll to position [644, 0]
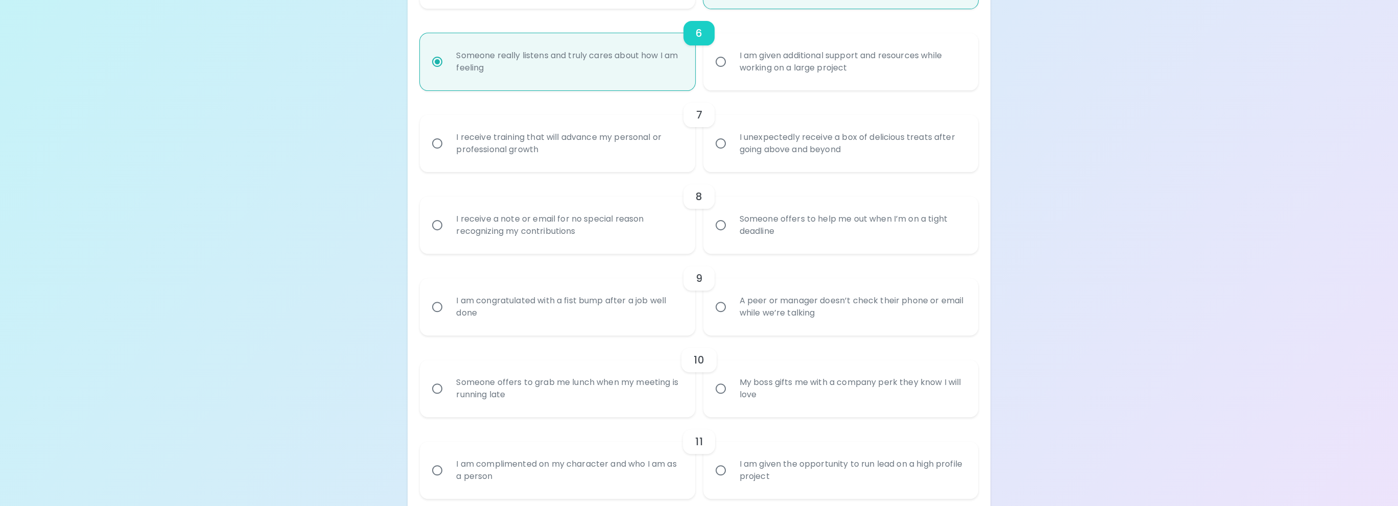
radio input "true"
click at [867, 141] on div "I unexpectedly receive a box of delicious treats after going above and beyond" at bounding box center [851, 143] width 241 height 49
click at [731, 141] on input "I unexpectedly receive a box of delicious treats after going above and beyond" at bounding box center [720, 143] width 21 height 21
radio input "false"
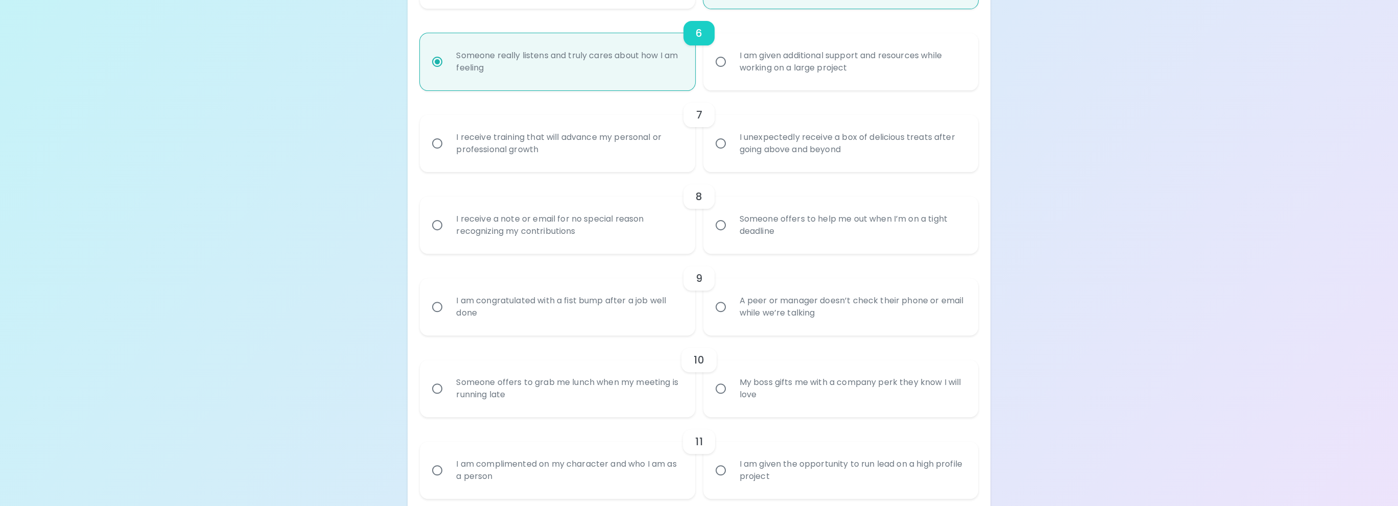
radio input "false"
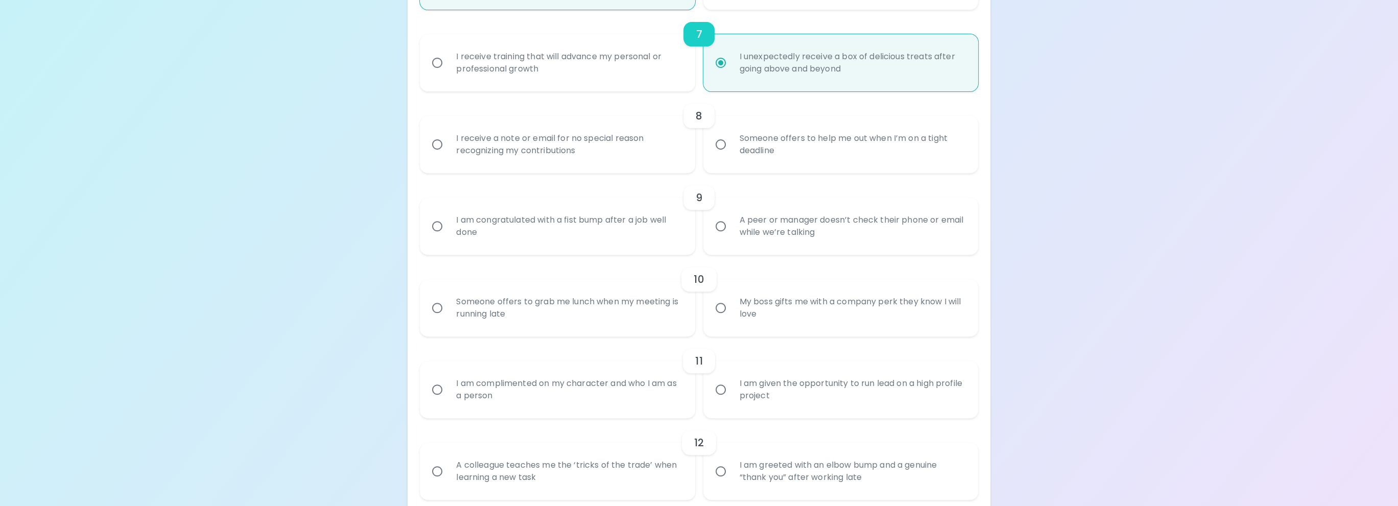
scroll to position [726, 0]
radio input "true"
click at [841, 134] on div "Someone offers to help me out when I’m on a tight deadline" at bounding box center [851, 143] width 241 height 49
click at [731, 134] on input "Someone offers to help me out when I’m on a tight deadline" at bounding box center [720, 143] width 21 height 21
radio input "false"
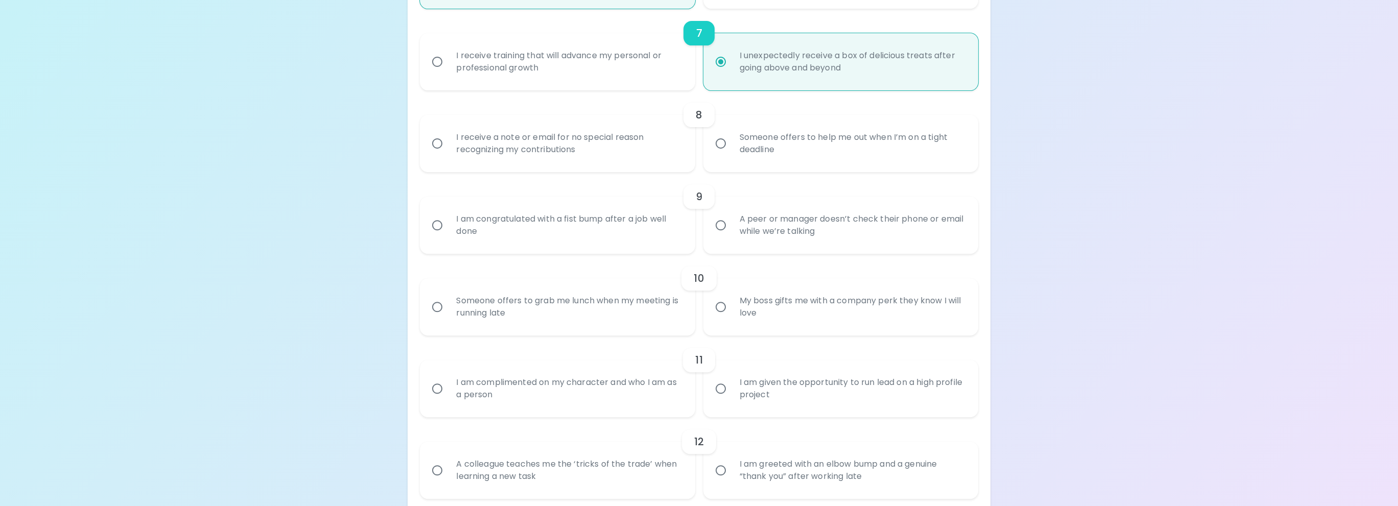
radio input "false"
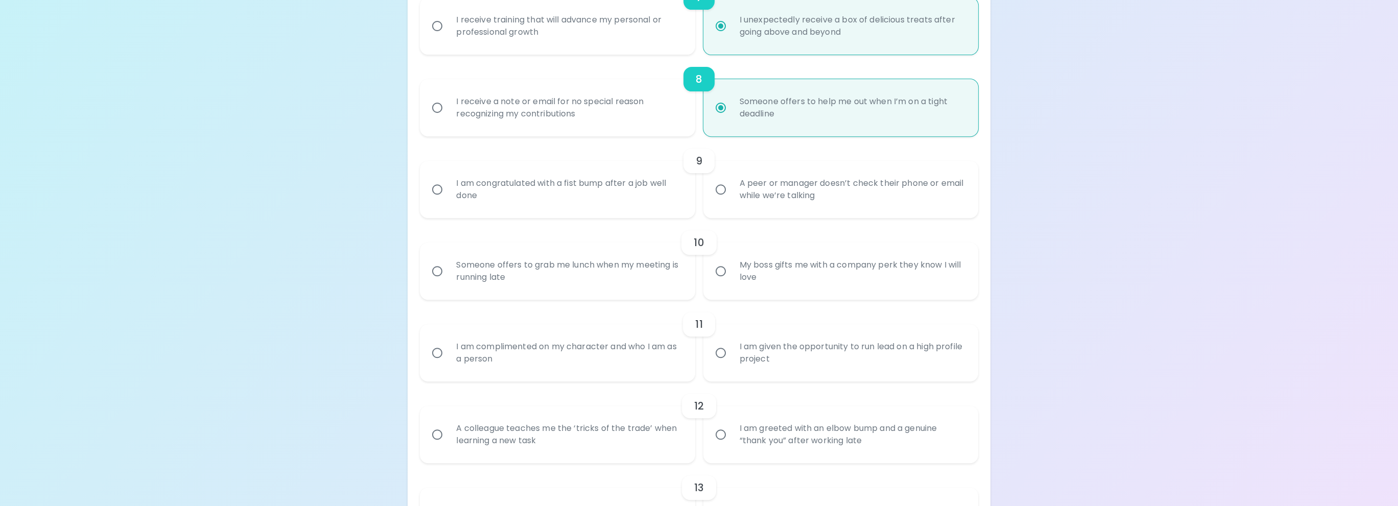
scroll to position [808, 0]
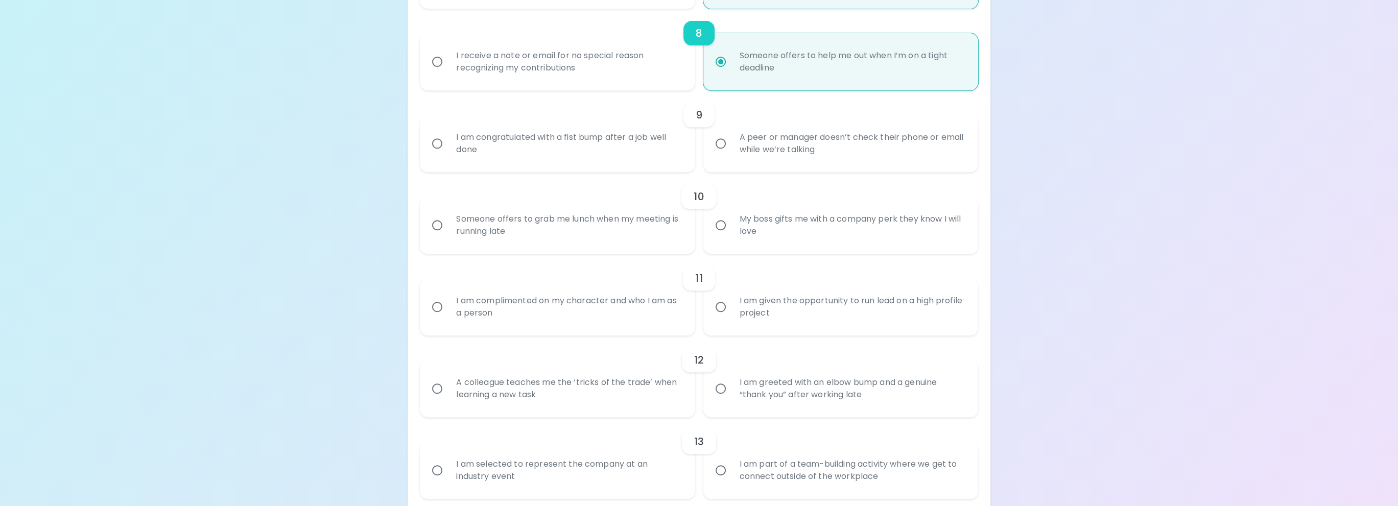
radio input "true"
click at [634, 161] on div "I am congratulated with a fist bump after a job well done" at bounding box center [568, 143] width 241 height 49
click at [448, 154] on input "I am congratulated with a fist bump after a job well done" at bounding box center [436, 143] width 21 height 21
radio input "false"
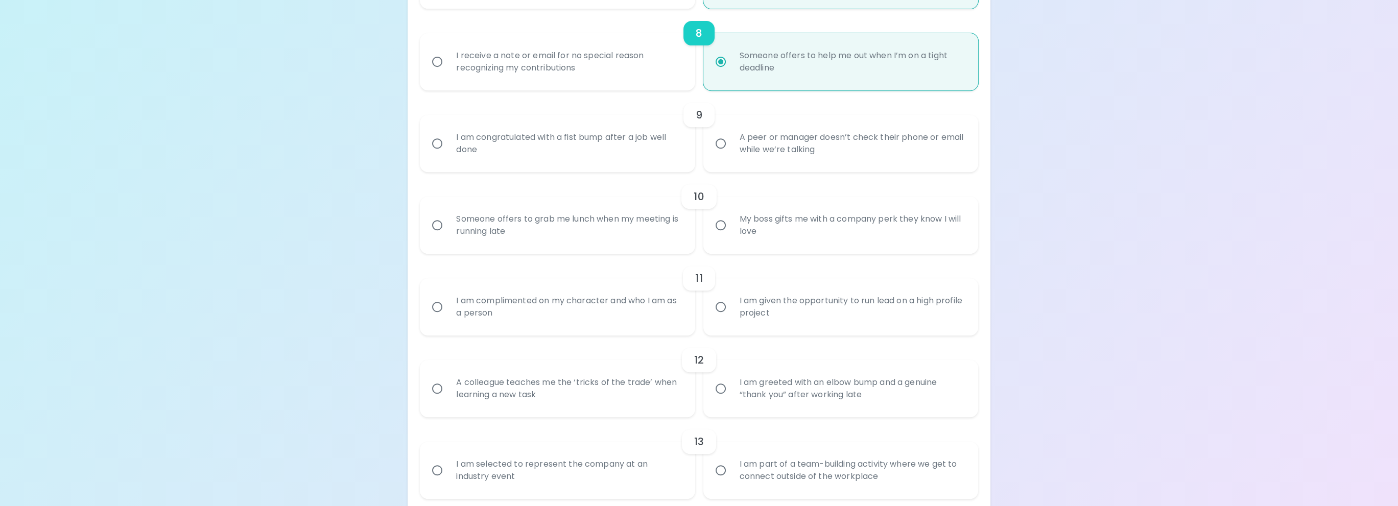
radio input "false"
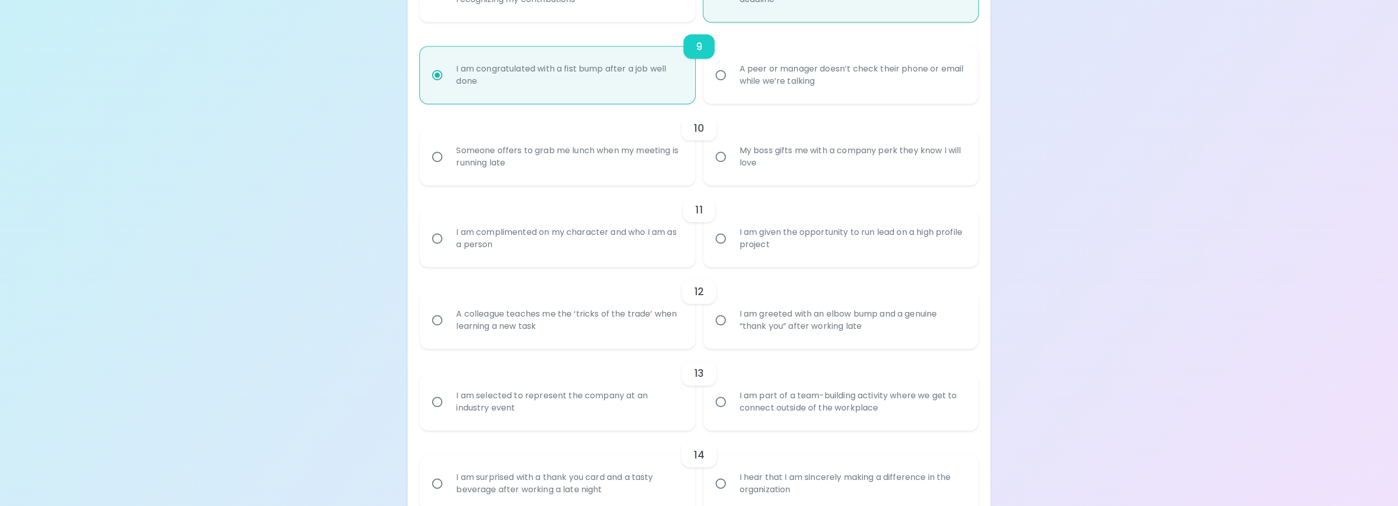
scroll to position [890, 0]
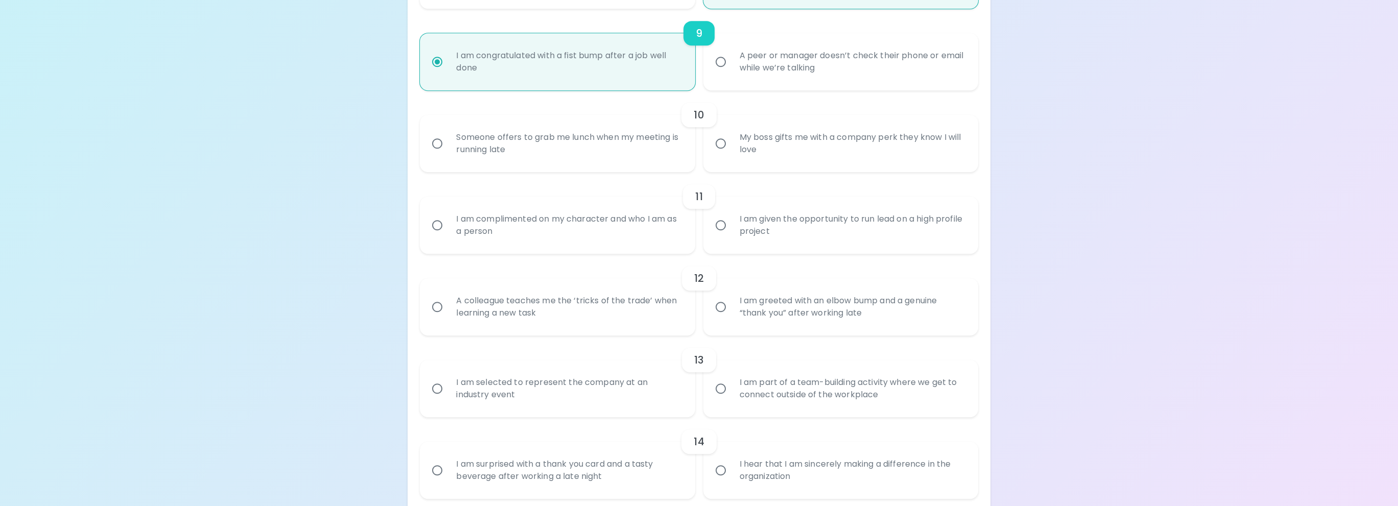
radio input "true"
click at [608, 157] on div "Someone offers to grab me lunch when my meeting is running late" at bounding box center [568, 143] width 241 height 49
click at [448, 154] on input "Someone offers to grab me lunch when my meeting is running late" at bounding box center [436, 143] width 21 height 21
radio input "false"
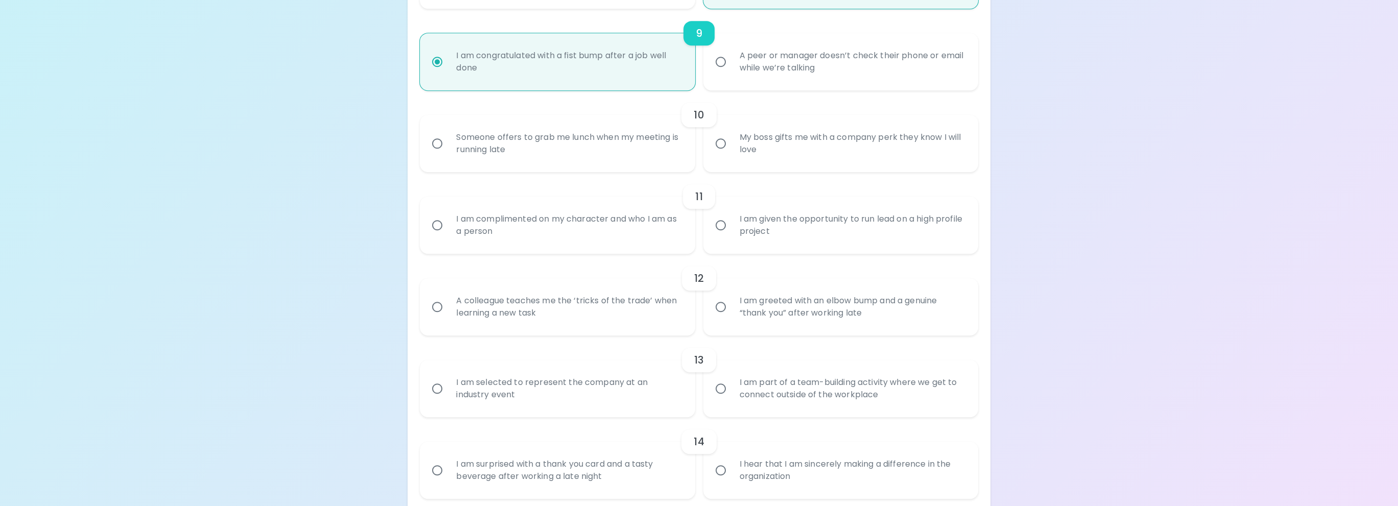
radio input "false"
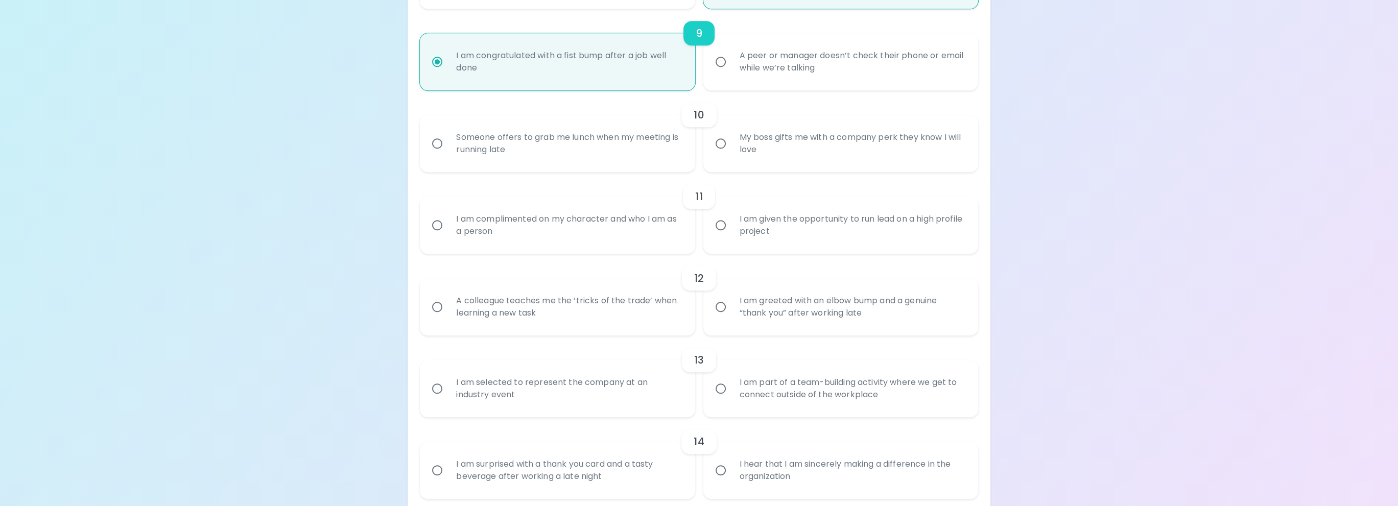
radio input "false"
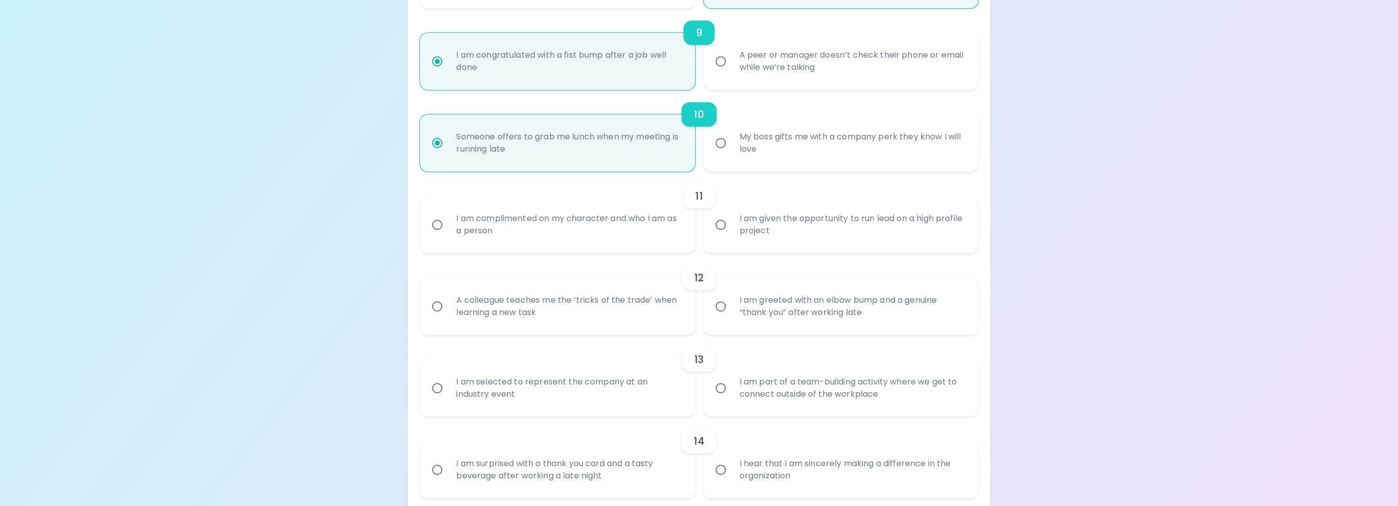
scroll to position [971, 0]
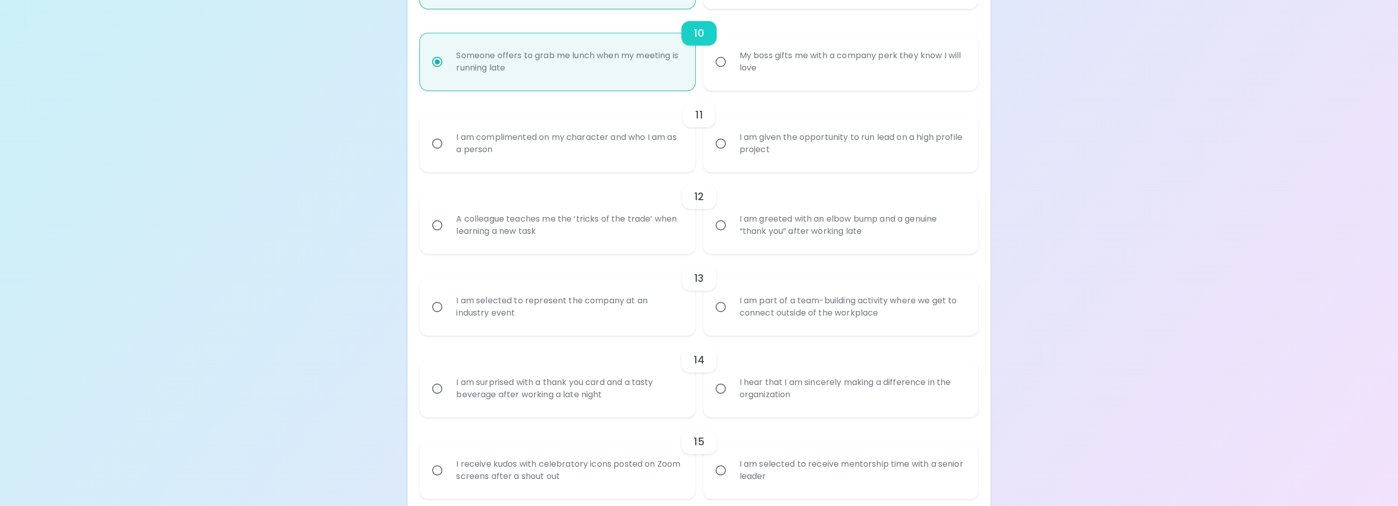
click at [619, 143] on div "I am complimented on my character and who I am as a person" at bounding box center [568, 143] width 241 height 49
click at [448, 143] on input "I am complimented on my character and who I am as a person" at bounding box center [436, 143] width 21 height 21
radio input "false"
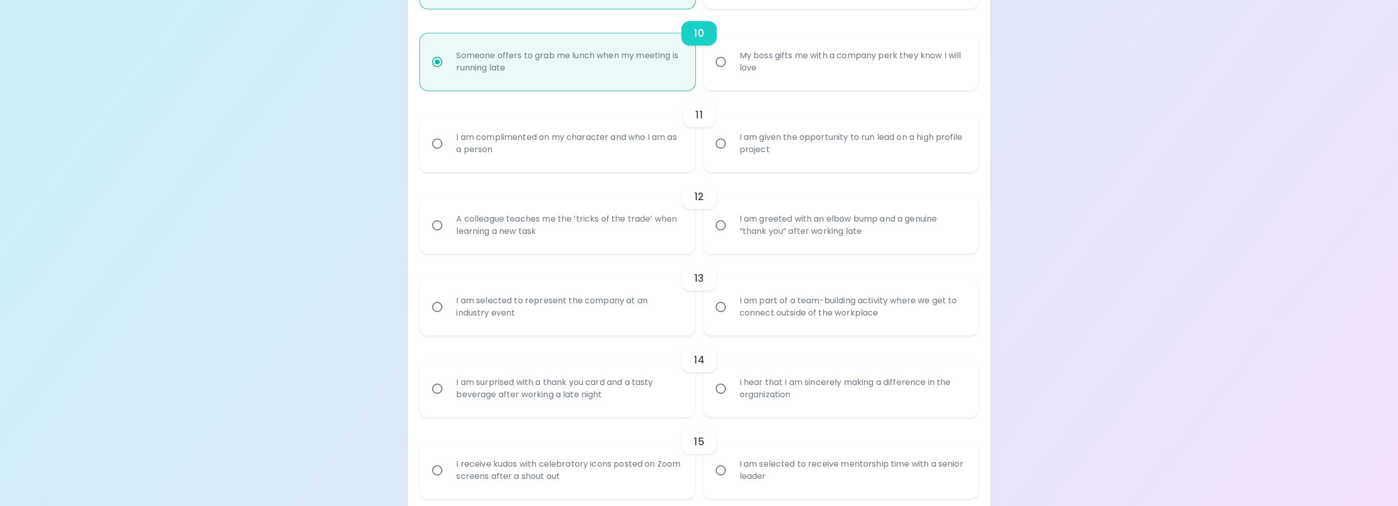
radio input "false"
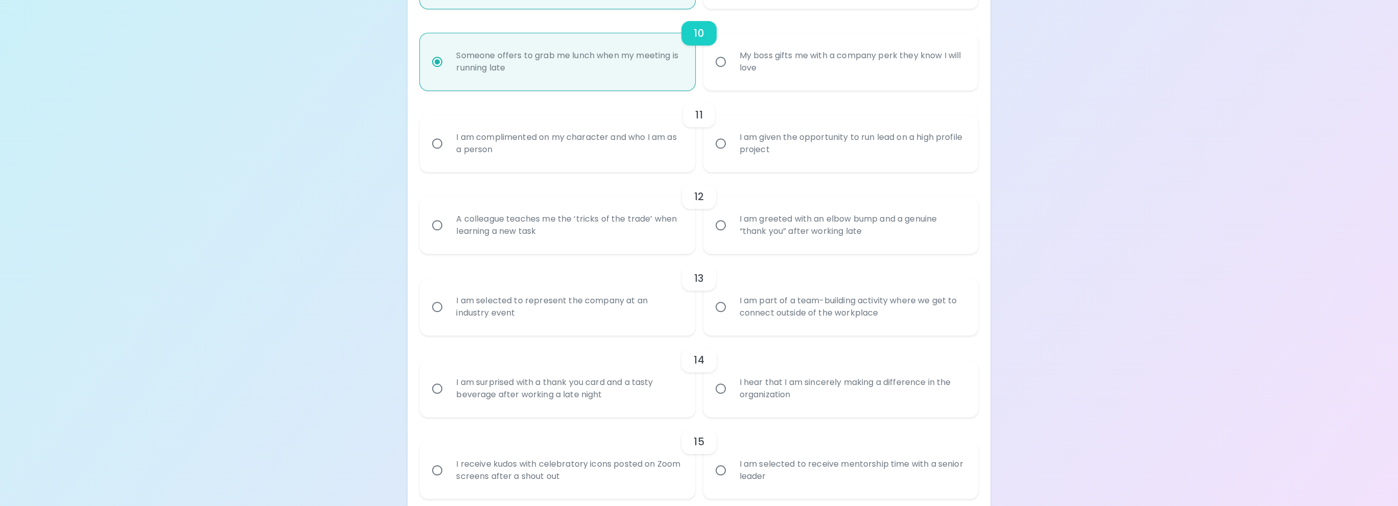
radio input "true"
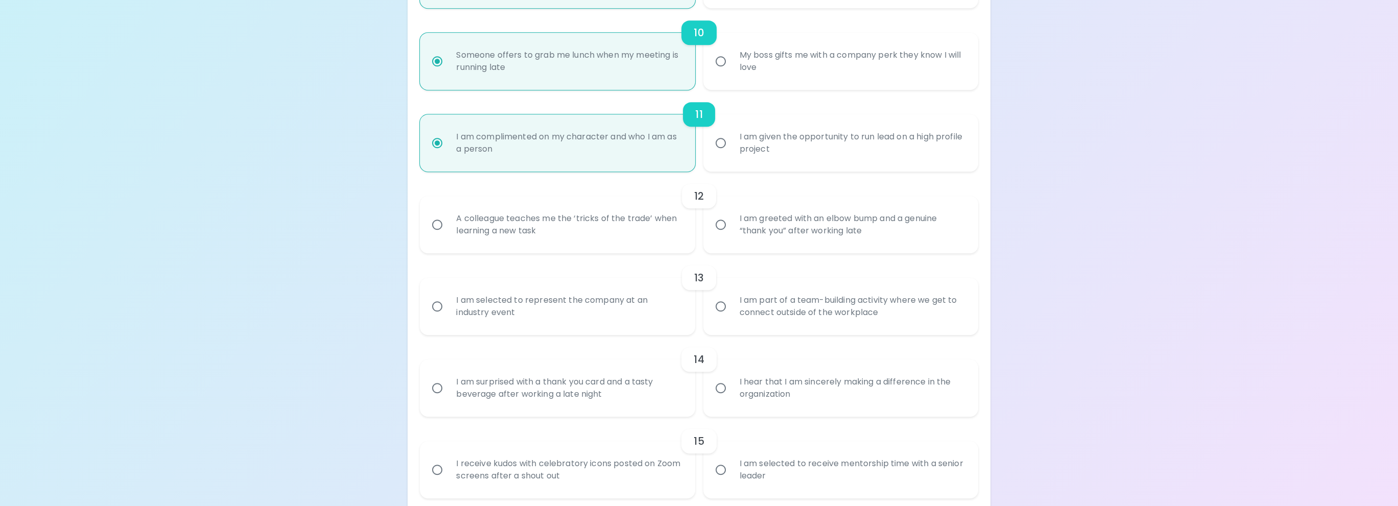
scroll to position [1014, 0]
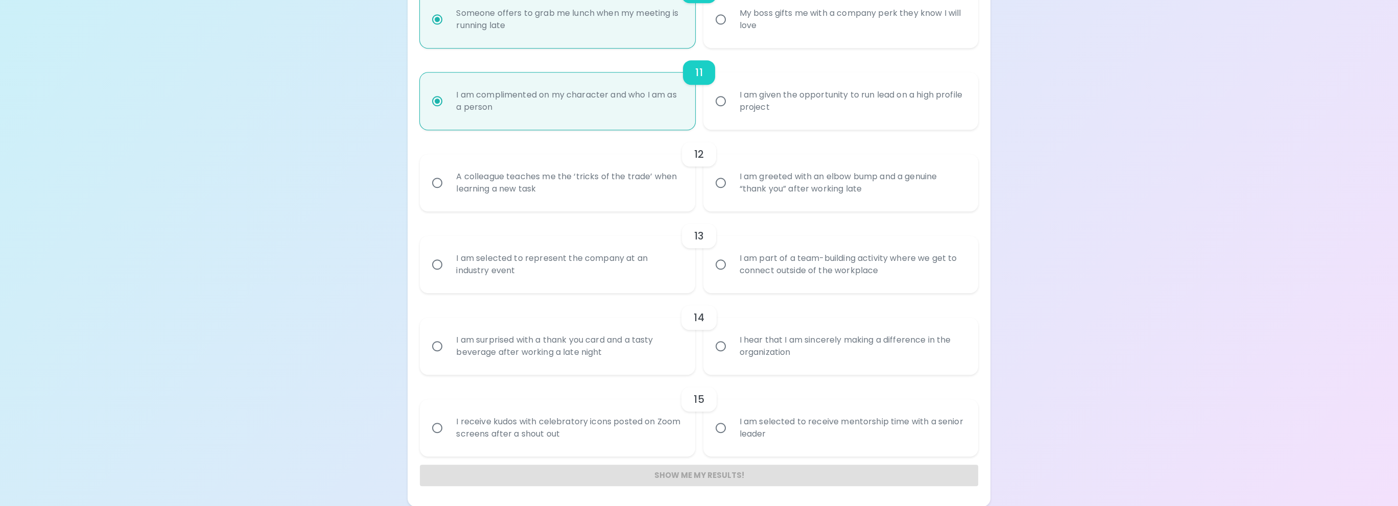
radio input "true"
click at [757, 192] on div "I am greeted with an elbow bump and a genuine “thank you” after working late" at bounding box center [851, 182] width 241 height 49
click at [731, 192] on input "I am greeted with an elbow bump and a genuine “thank you” after working late" at bounding box center [720, 182] width 21 height 21
radio input "false"
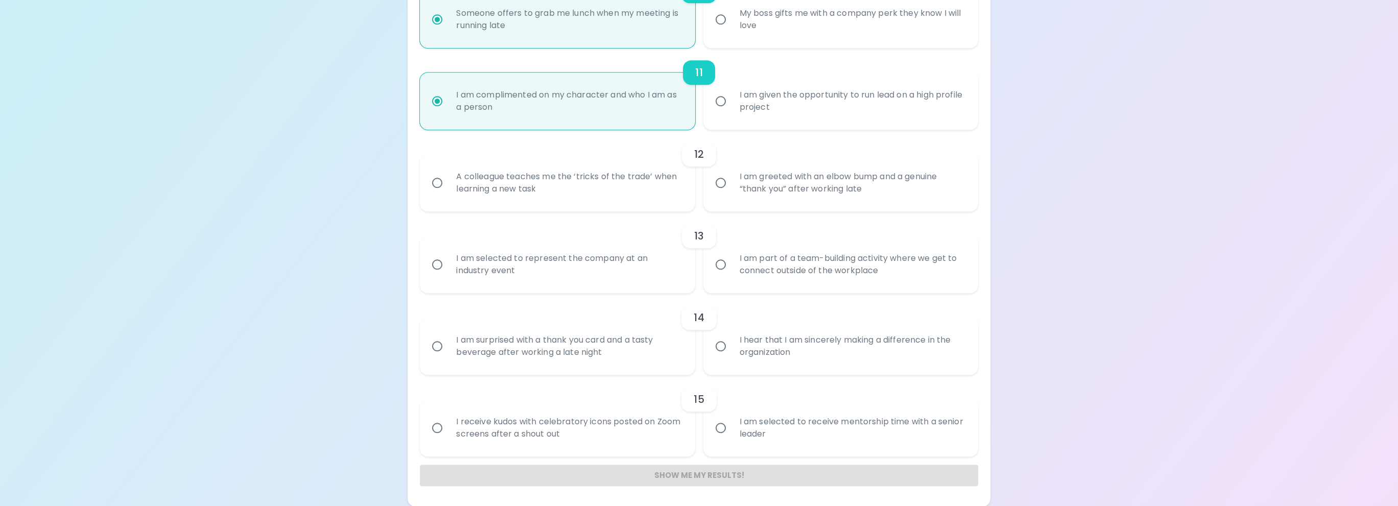
radio input "false"
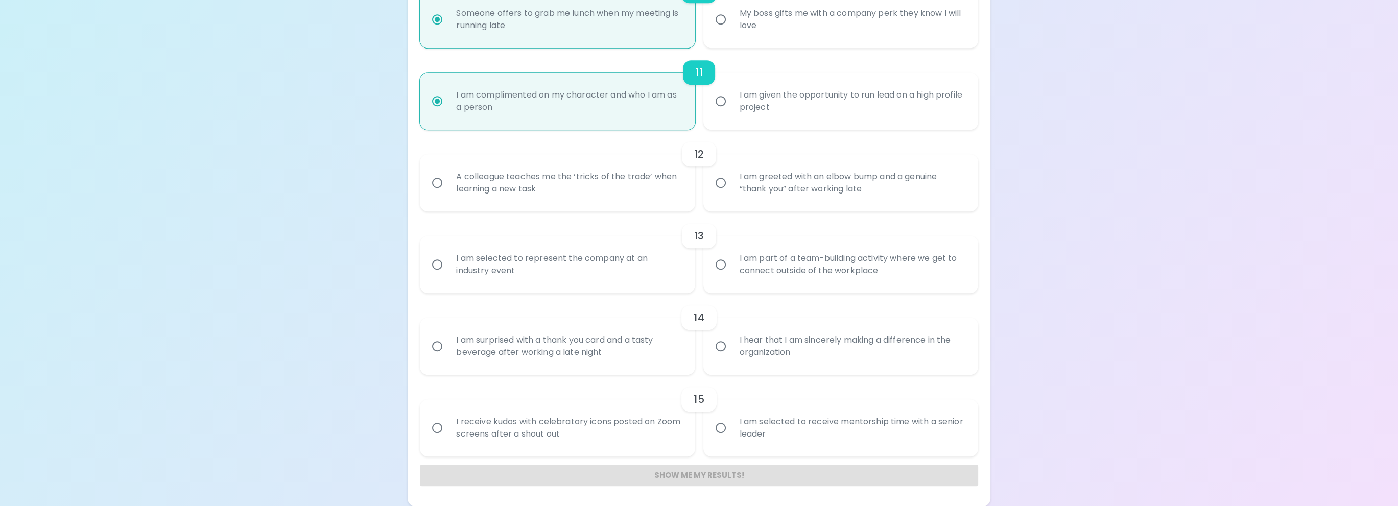
radio input "false"
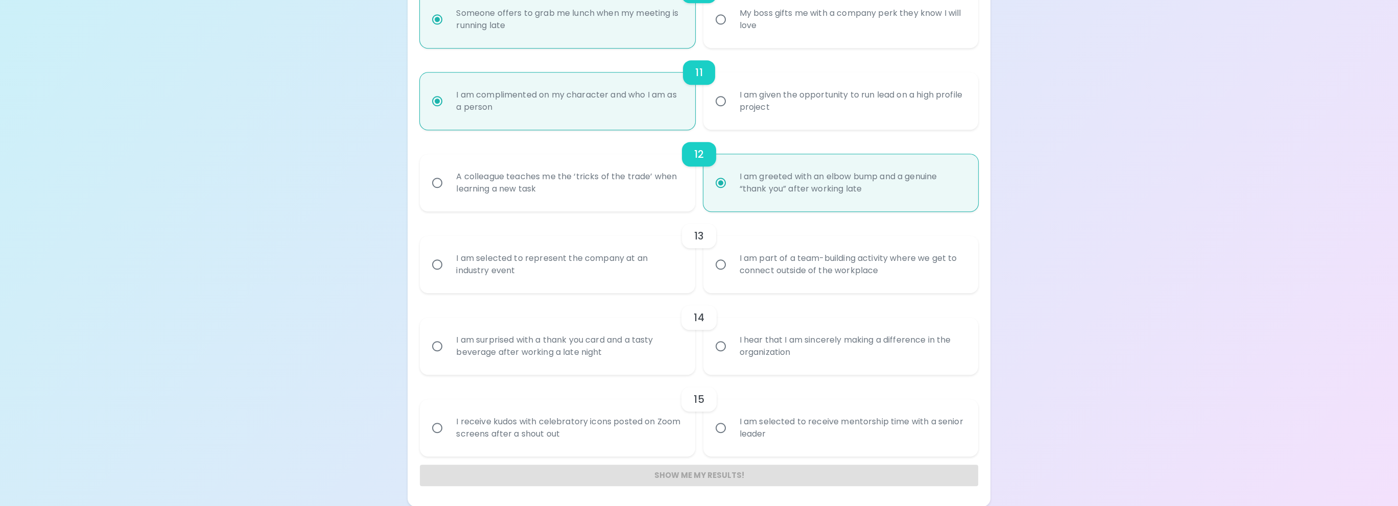
radio input "true"
click at [557, 268] on div "I am selected to represent the company at an industry event" at bounding box center [568, 264] width 241 height 49
click at [448, 268] on input "I am selected to represent the company at an industry event" at bounding box center [436, 264] width 21 height 21
radio input "false"
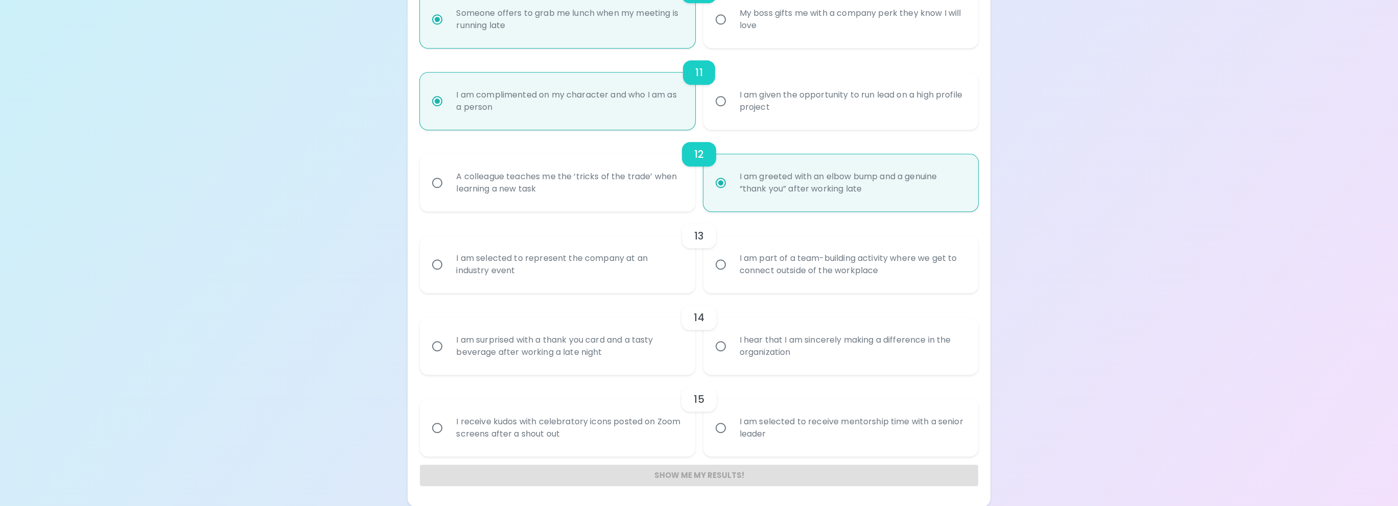
radio input "false"
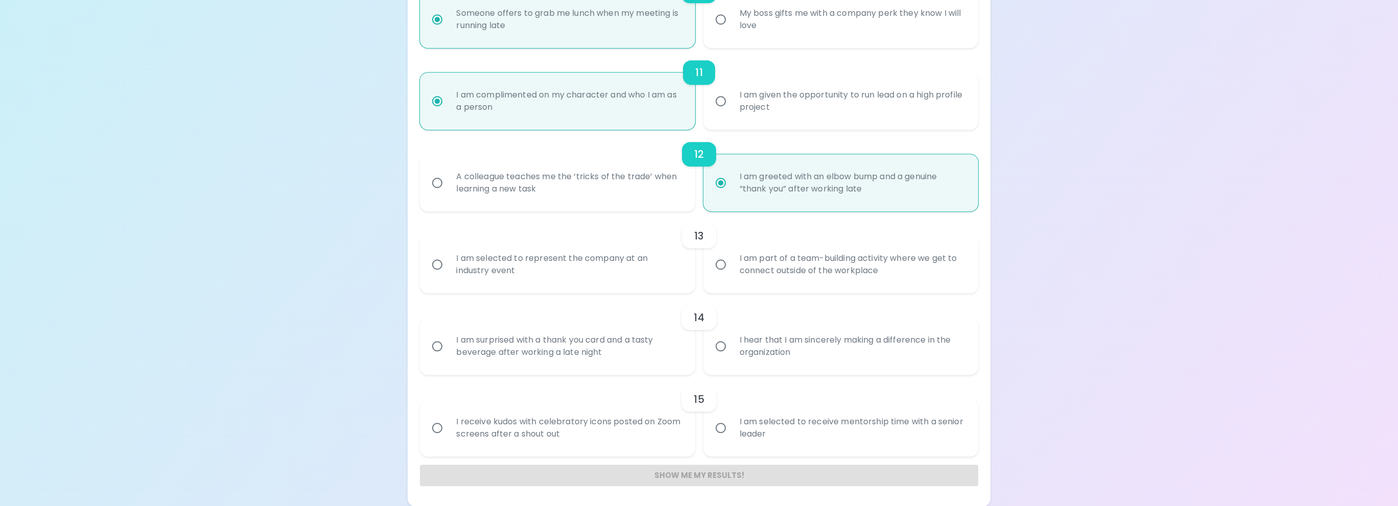
radio input "false"
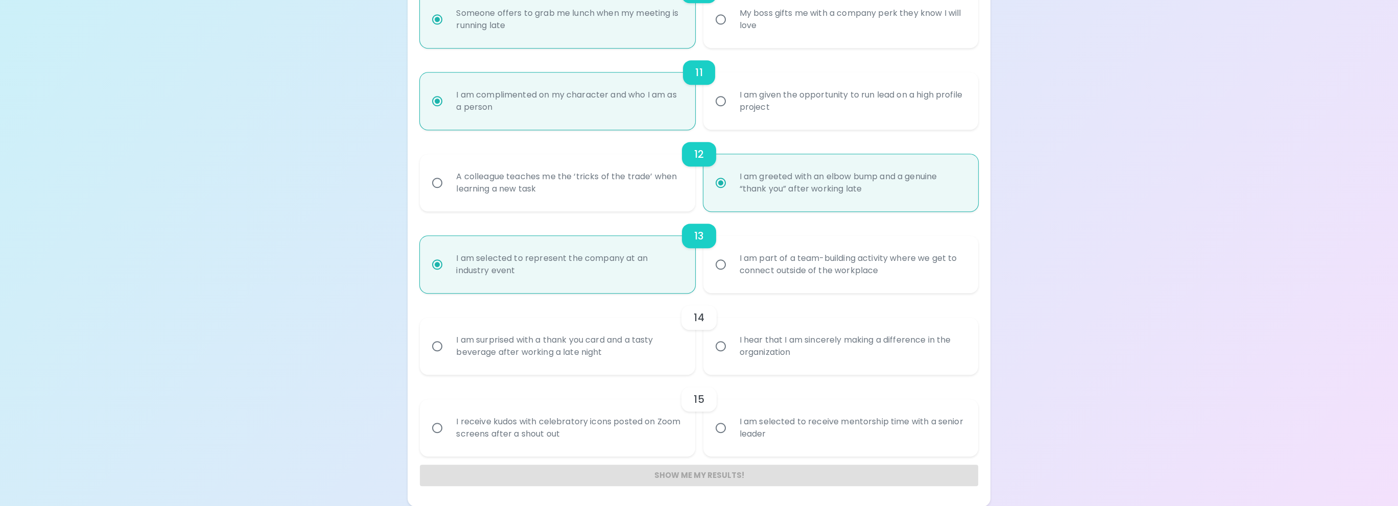
radio input "true"
click at [853, 272] on div "I am part of a team-building activity where we get to connect outside of the wo…" at bounding box center [851, 264] width 241 height 49
click at [731, 272] on input "I am part of a team-building activity where we get to connect outside of the wo…" at bounding box center [720, 264] width 21 height 21
radio input "false"
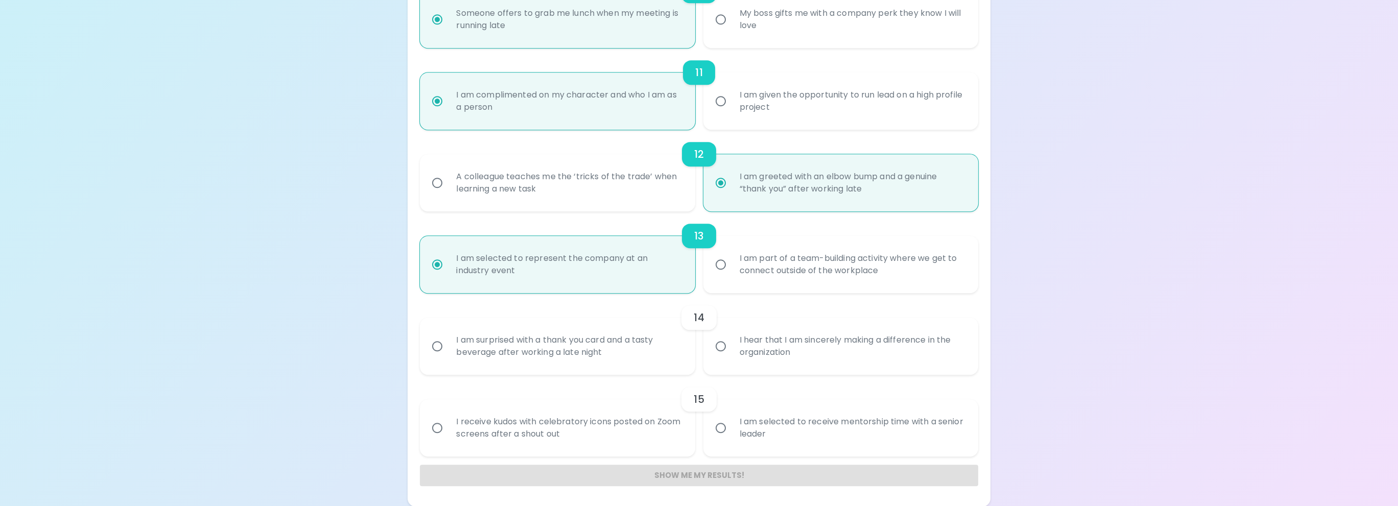
radio input "false"
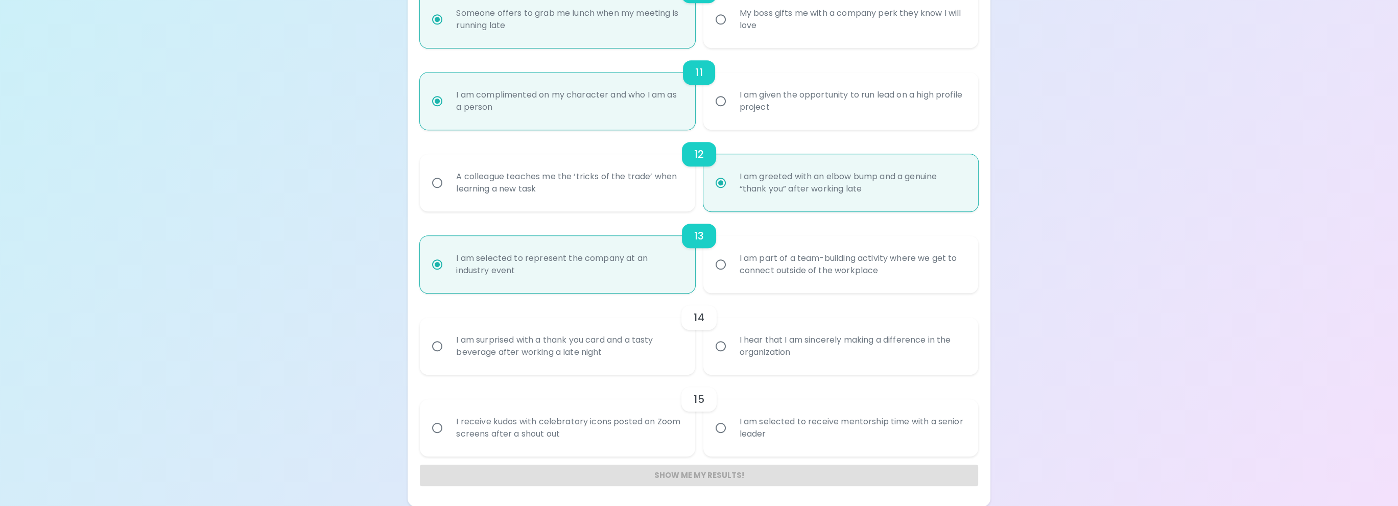
radio input "false"
radio input "true"
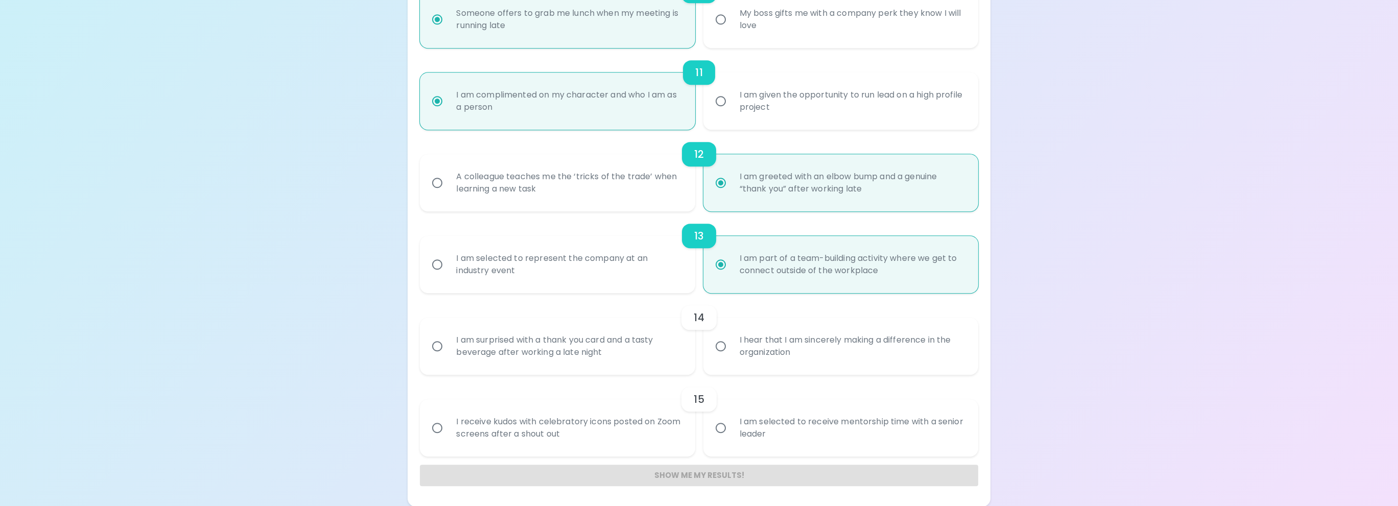
radio input "true"
click at [778, 351] on div "I hear that I am sincerely making a difference in the organization" at bounding box center [851, 346] width 241 height 49
click at [731, 351] on input "I hear that I am sincerely making a difference in the organization" at bounding box center [720, 346] width 21 height 21
radio input "false"
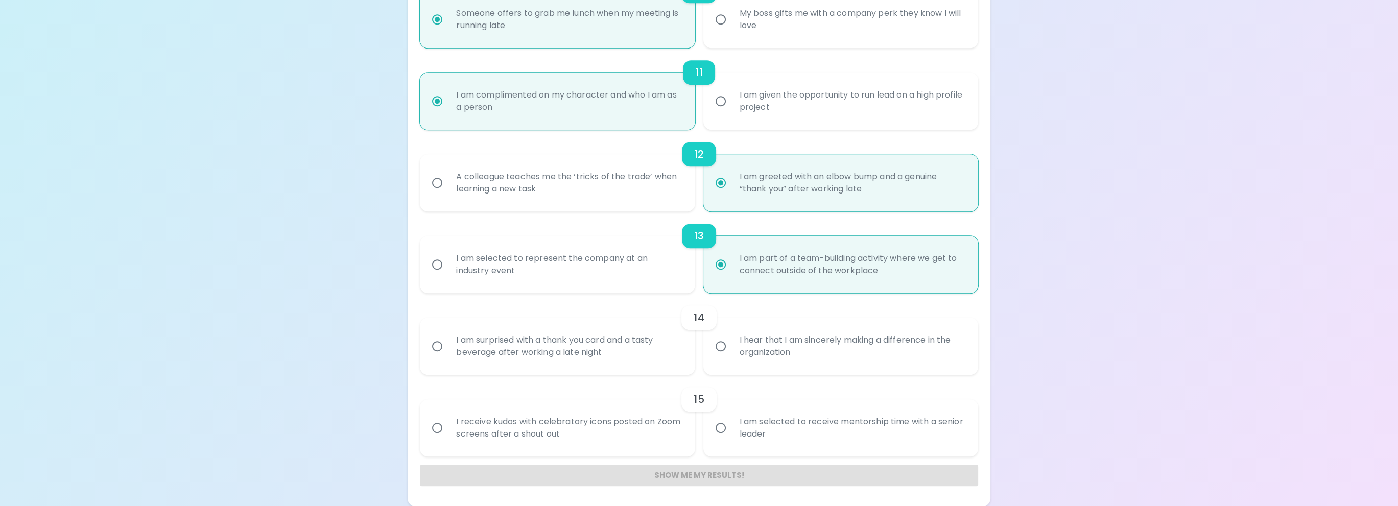
radio input "false"
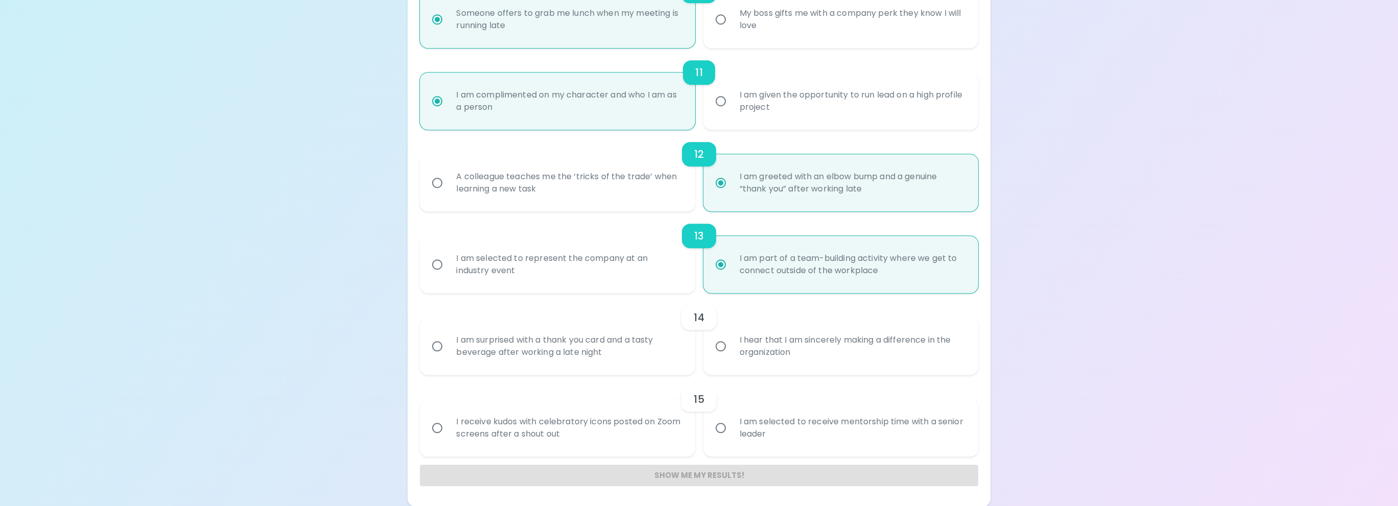
radio input "false"
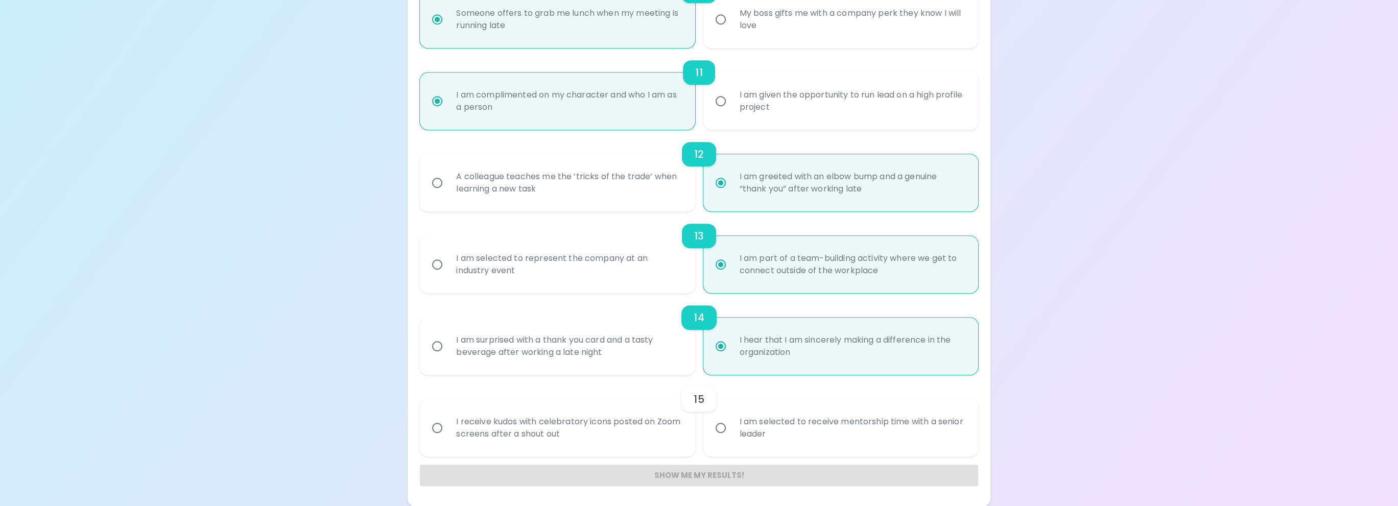
radio input "true"
click at [882, 438] on div "I am selected to receive mentorship time with a senior leader" at bounding box center [851, 427] width 241 height 49
click at [731, 438] on input "I am selected to receive mentorship time with a senior leader" at bounding box center [720, 427] width 21 height 21
radio input "false"
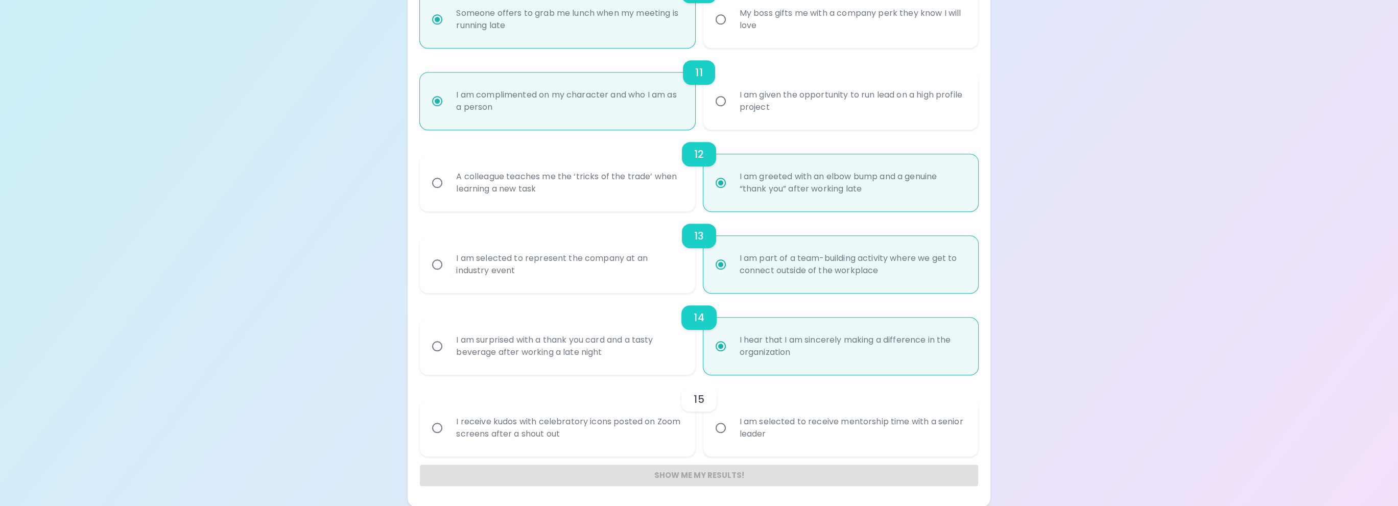
radio input "false"
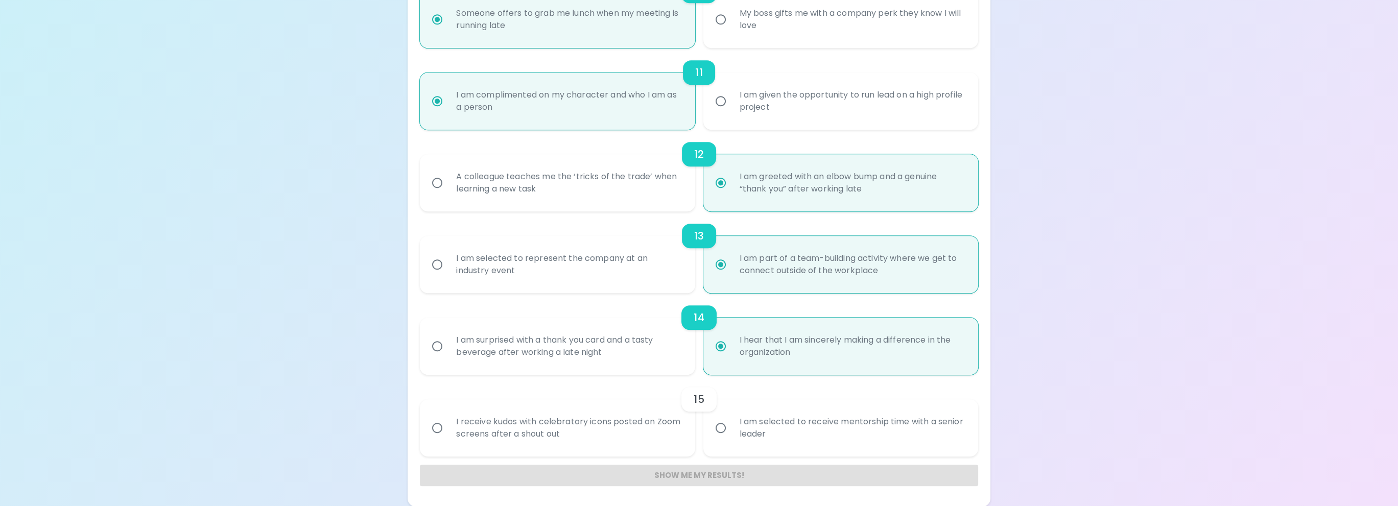
radio input "false"
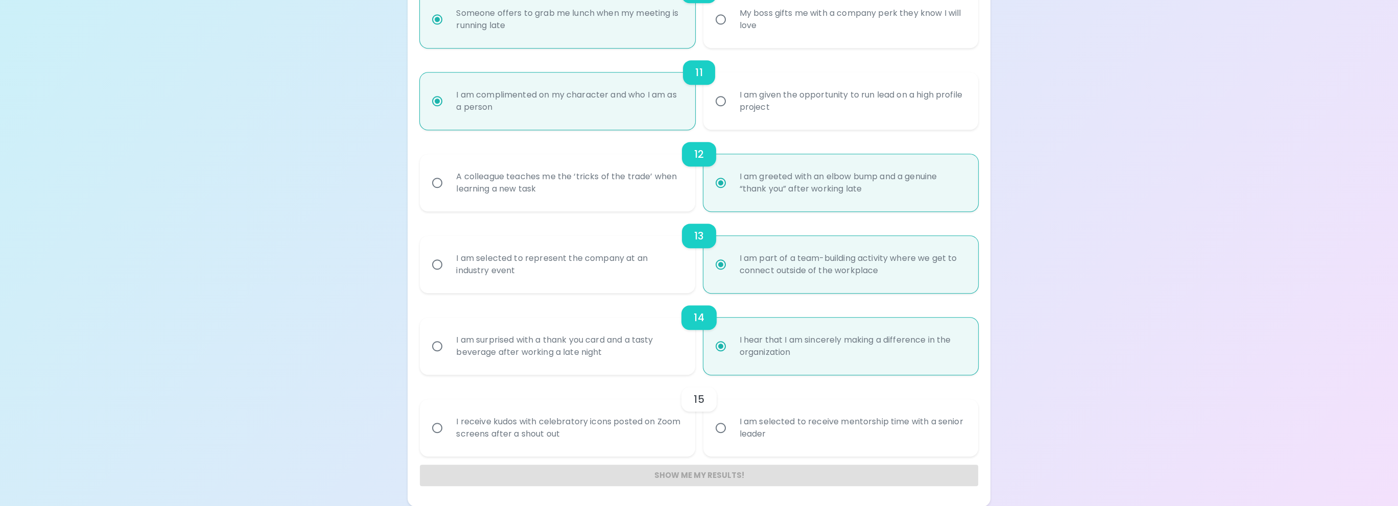
radio input "false"
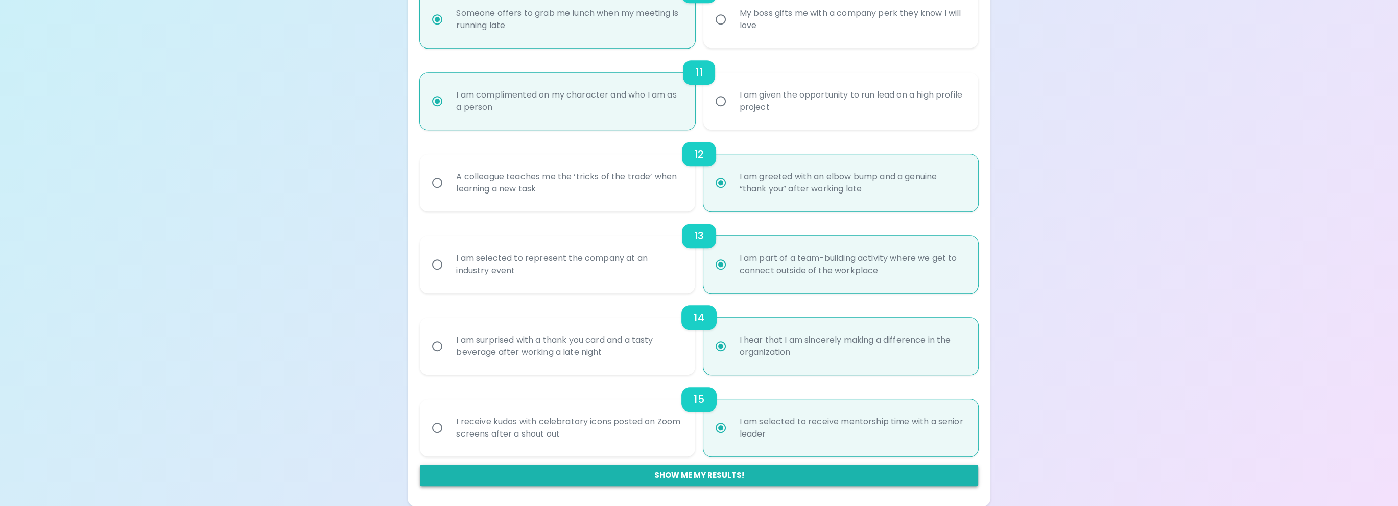
radio input "true"
click at [688, 470] on button "Show me my results!" at bounding box center [699, 475] width 558 height 21
radio input "false"
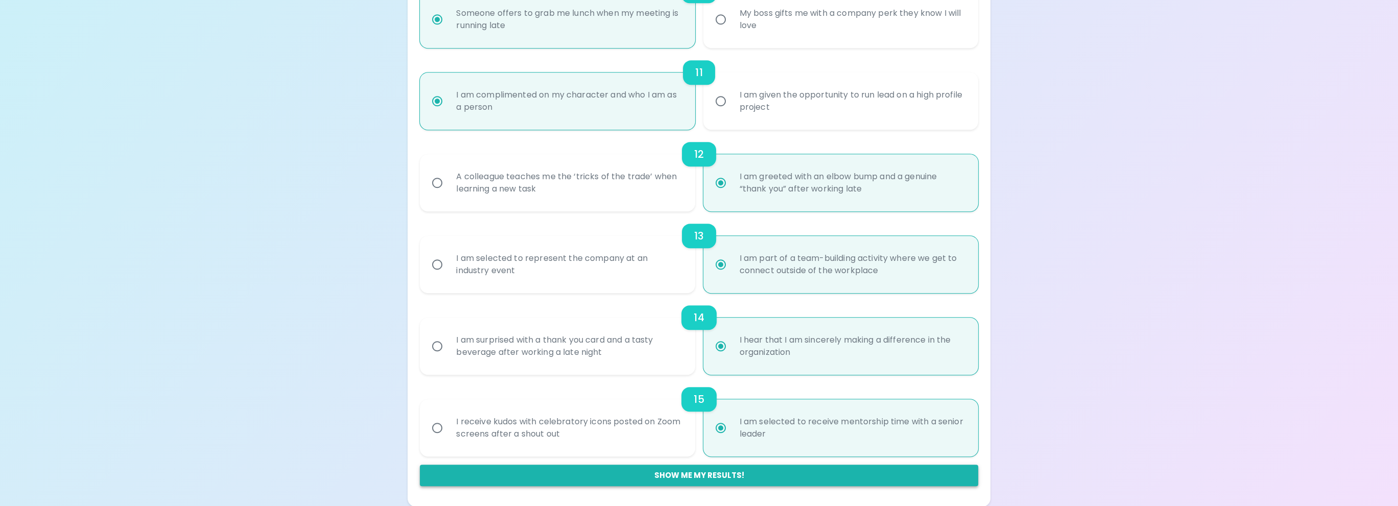
radio input "false"
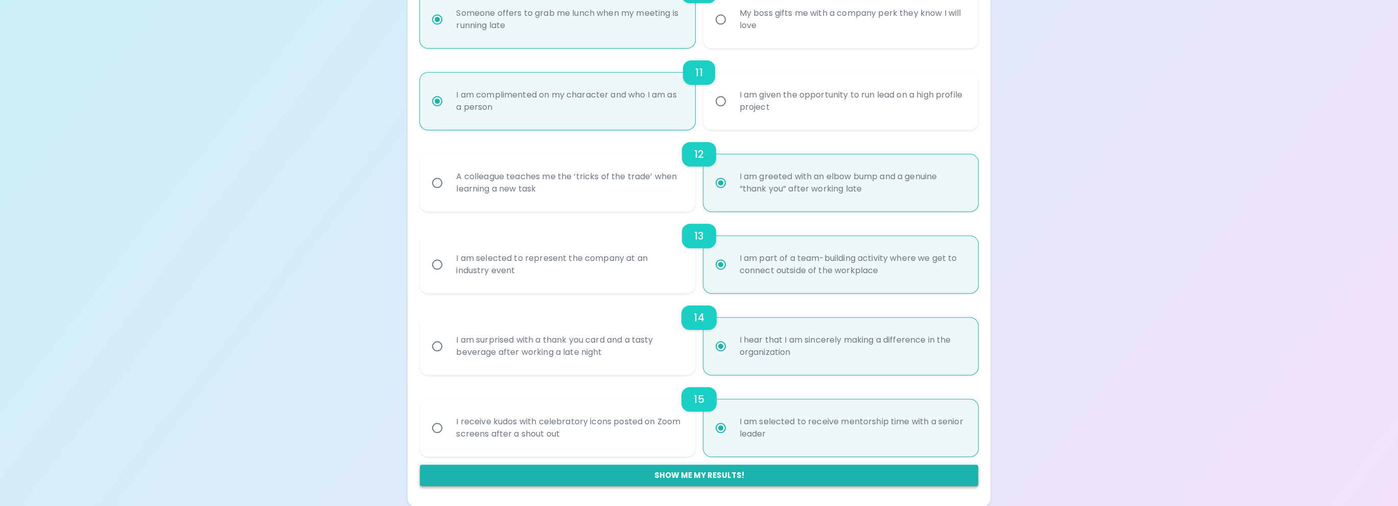
radio input "false"
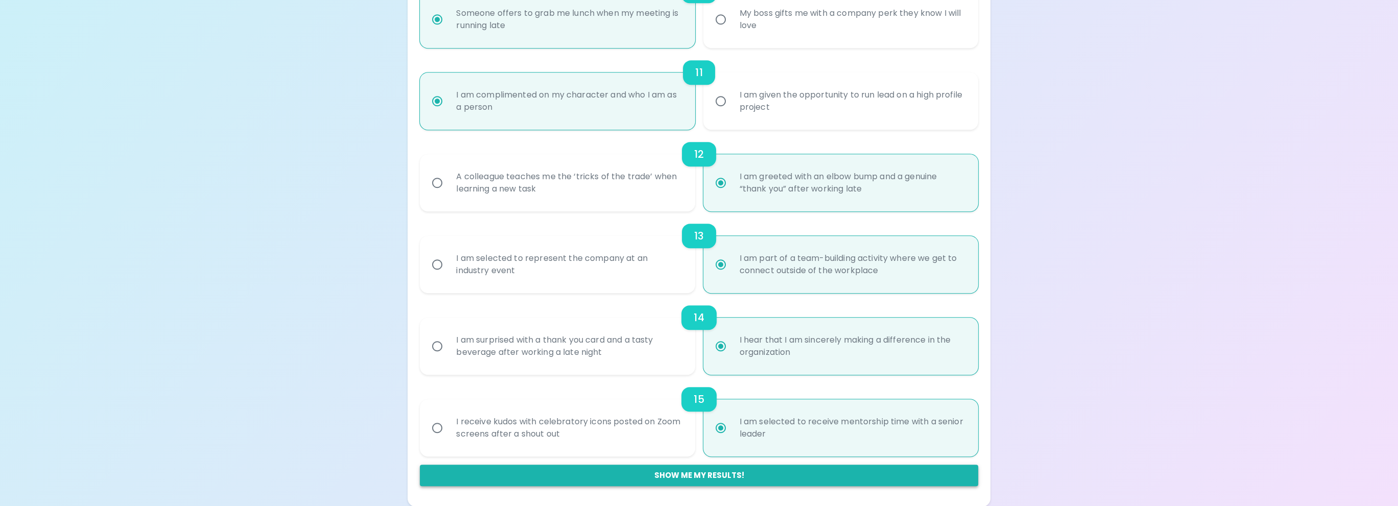
radio input "false"
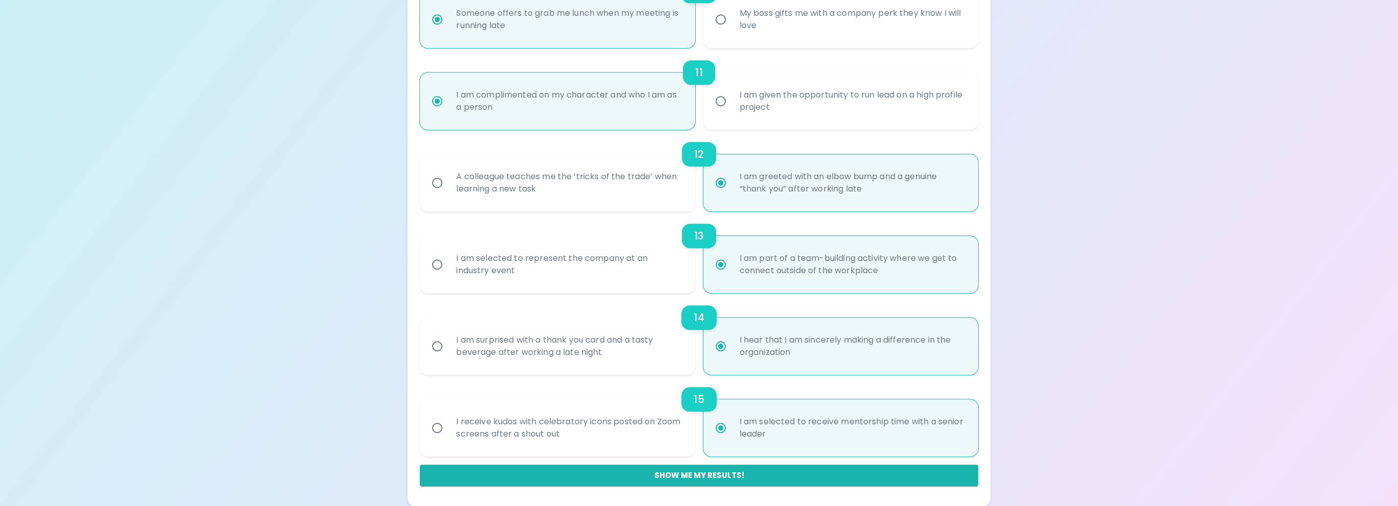
radio input "false"
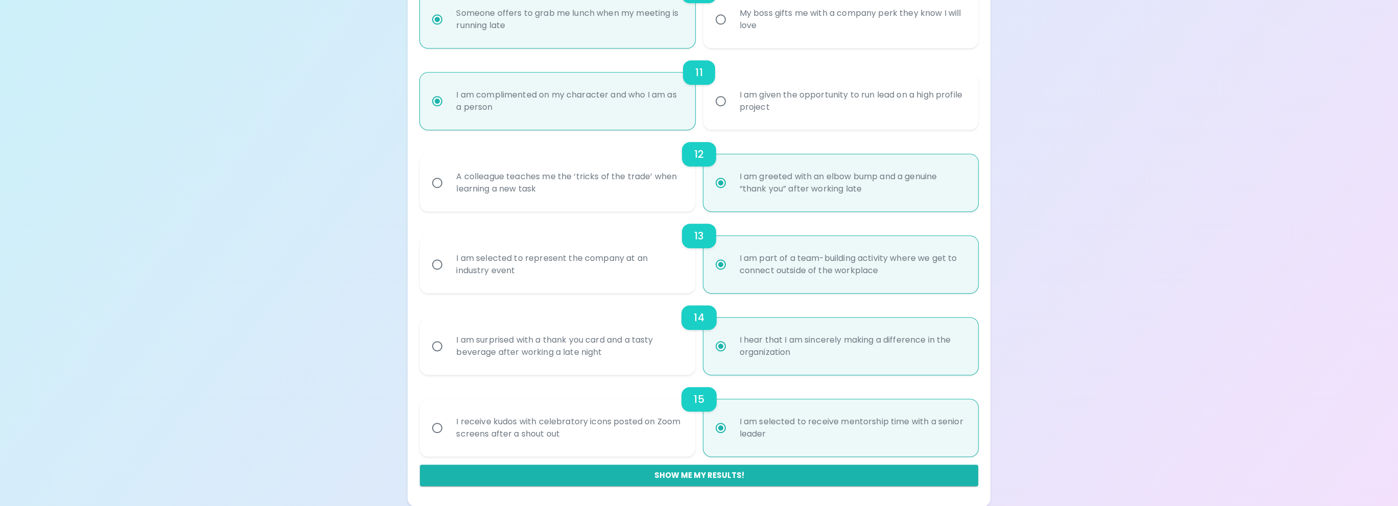
radio input "false"
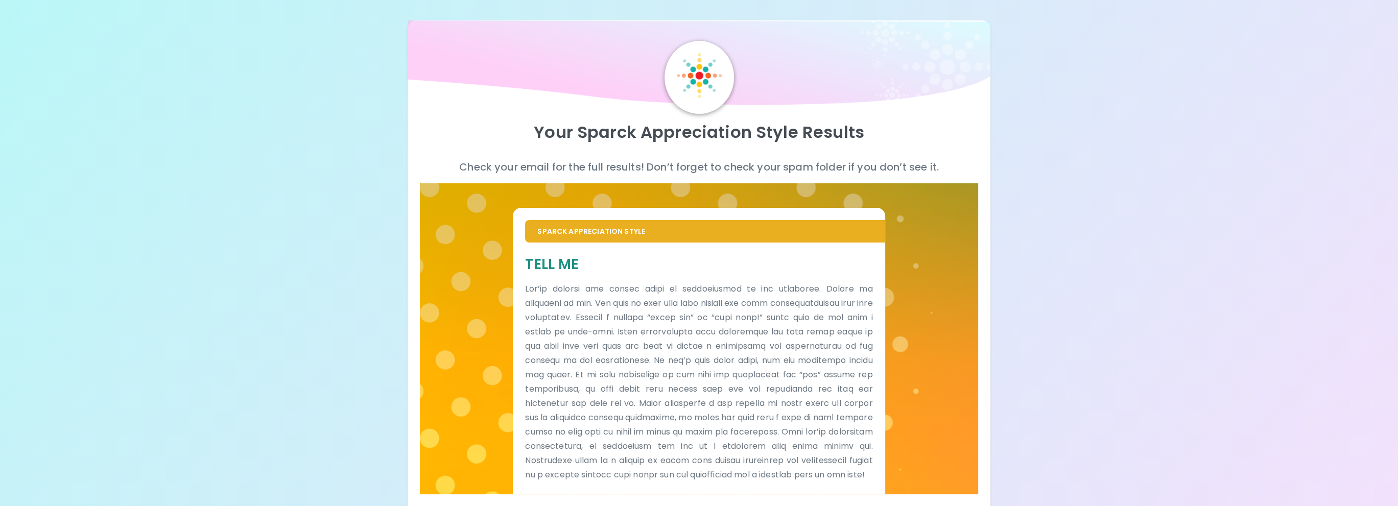
scroll to position [35, 0]
